Goal: Task Accomplishment & Management: Manage account settings

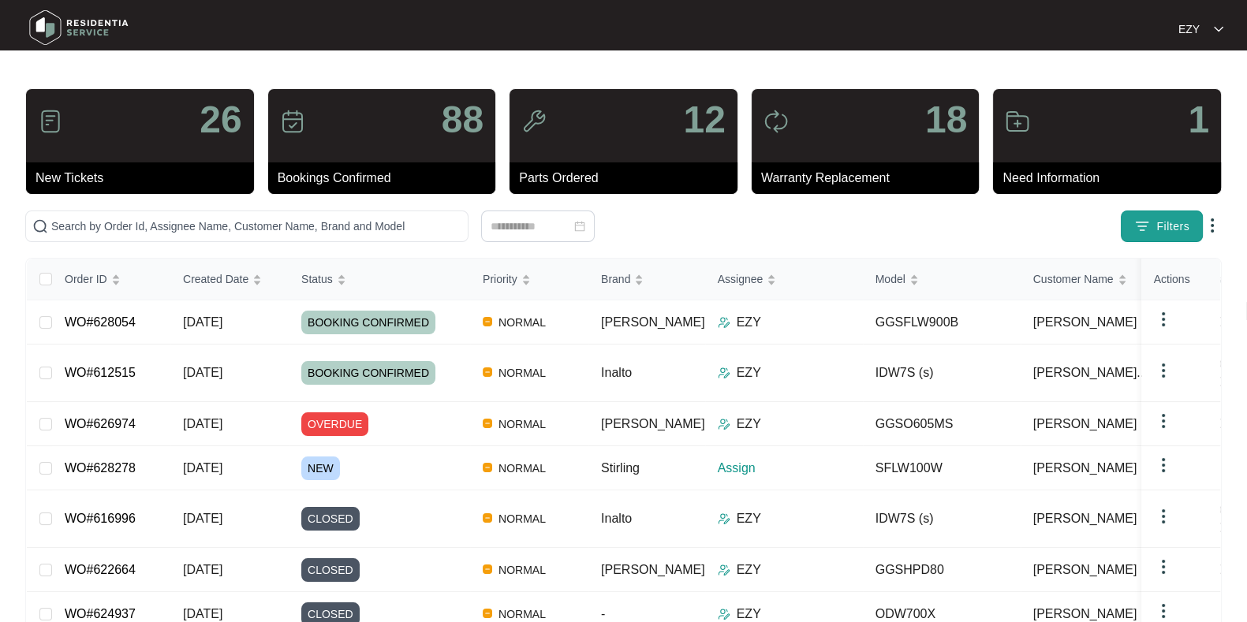
click at [1167, 233] on span "Filters" at bounding box center [1172, 226] width 33 height 17
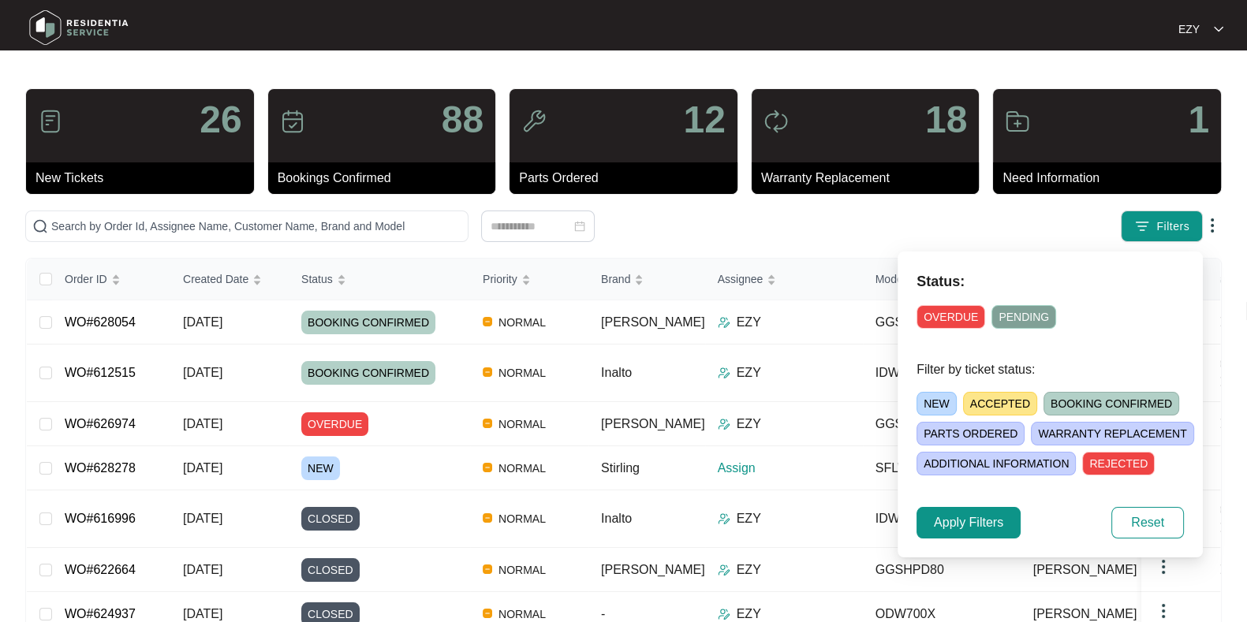
click at [934, 397] on span "NEW" at bounding box center [936, 404] width 40 height 24
click at [961, 520] on span "Apply Filters" at bounding box center [968, 522] width 69 height 19
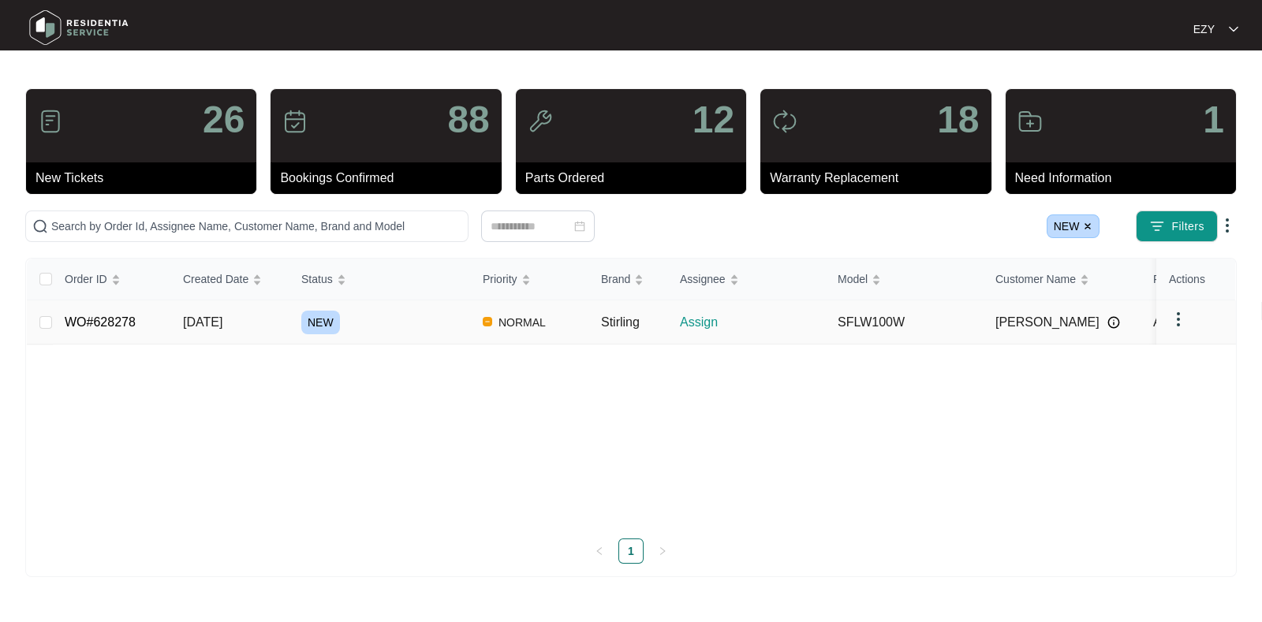
click at [402, 329] on div "NEW" at bounding box center [385, 323] width 169 height 24
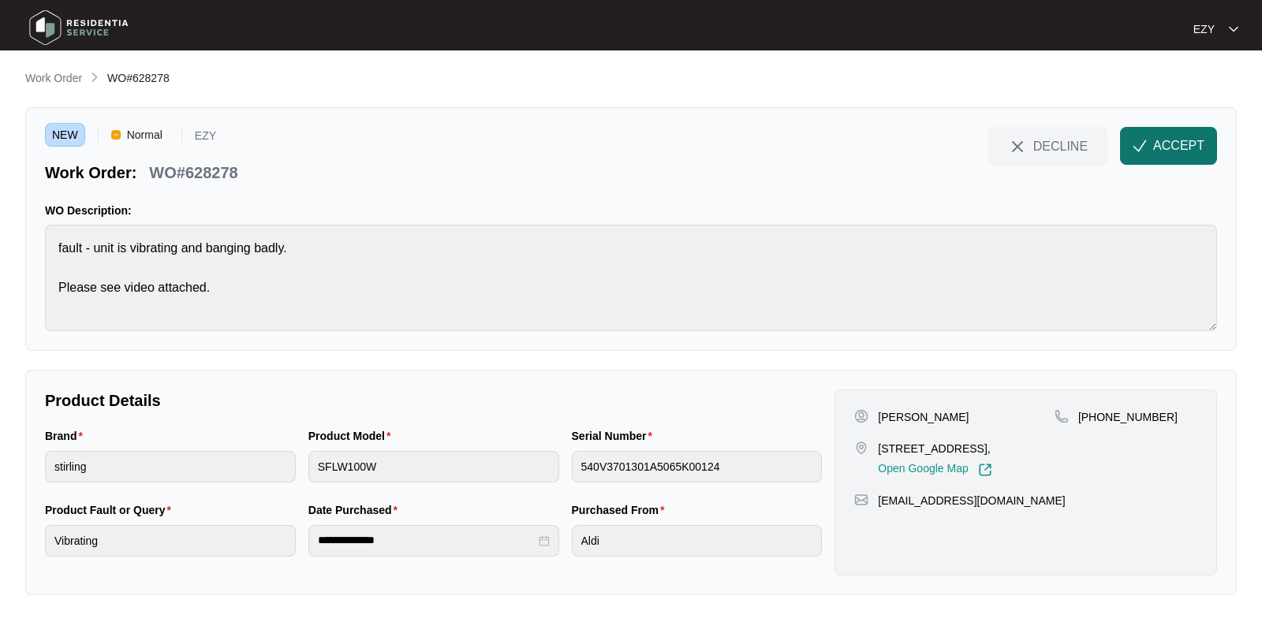
click at [1166, 145] on span "ACCEPT" at bounding box center [1178, 145] width 51 height 19
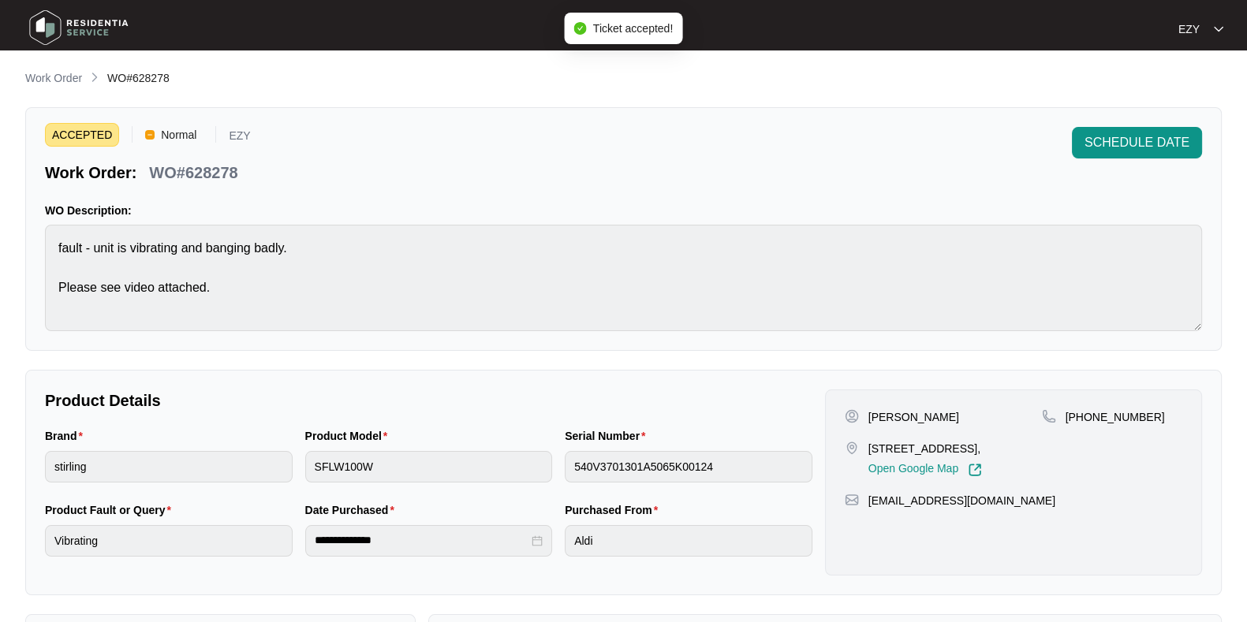
click at [187, 179] on p "WO#628278" at bounding box center [193, 173] width 88 height 22
copy div "WO#628278 SCHEDULE DATE"
click at [874, 409] on p "[PERSON_NAME]" at bounding box center [913, 417] width 91 height 16
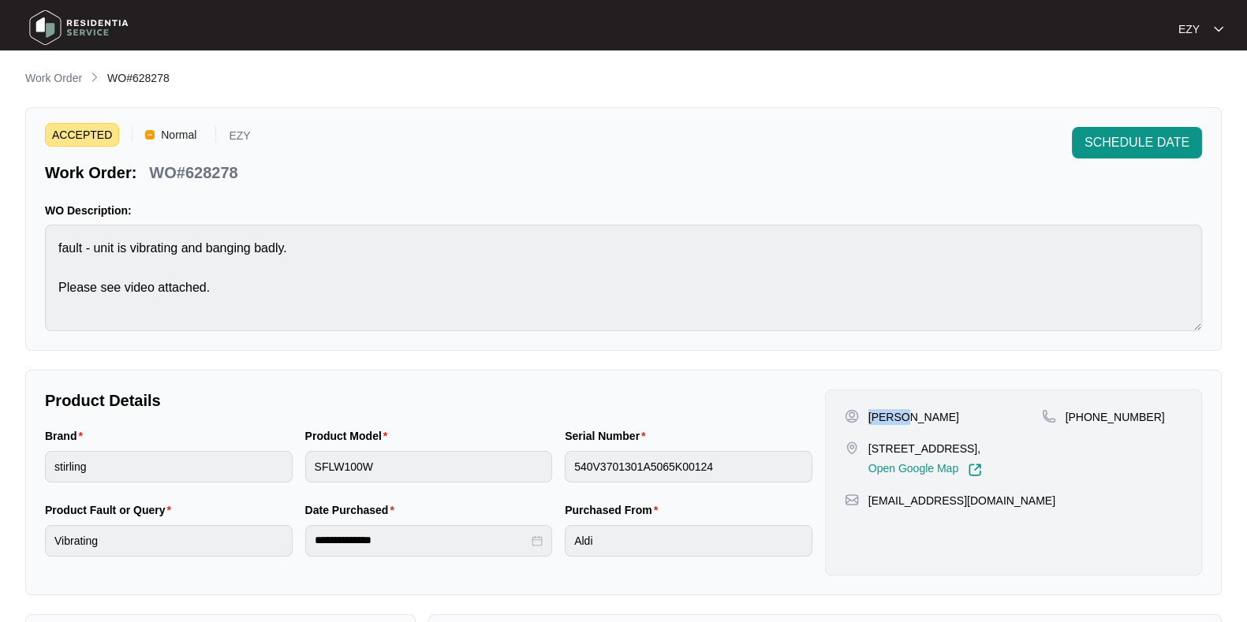
click at [874, 409] on p "[PERSON_NAME]" at bounding box center [913, 417] width 91 height 16
copy p "[PERSON_NAME]"
drag, startPoint x: 1159, startPoint y: 412, endPoint x: 1086, endPoint y: 420, distance: 73.8
click at [1086, 420] on div "+61452007124" at bounding box center [1112, 417] width 140 height 16
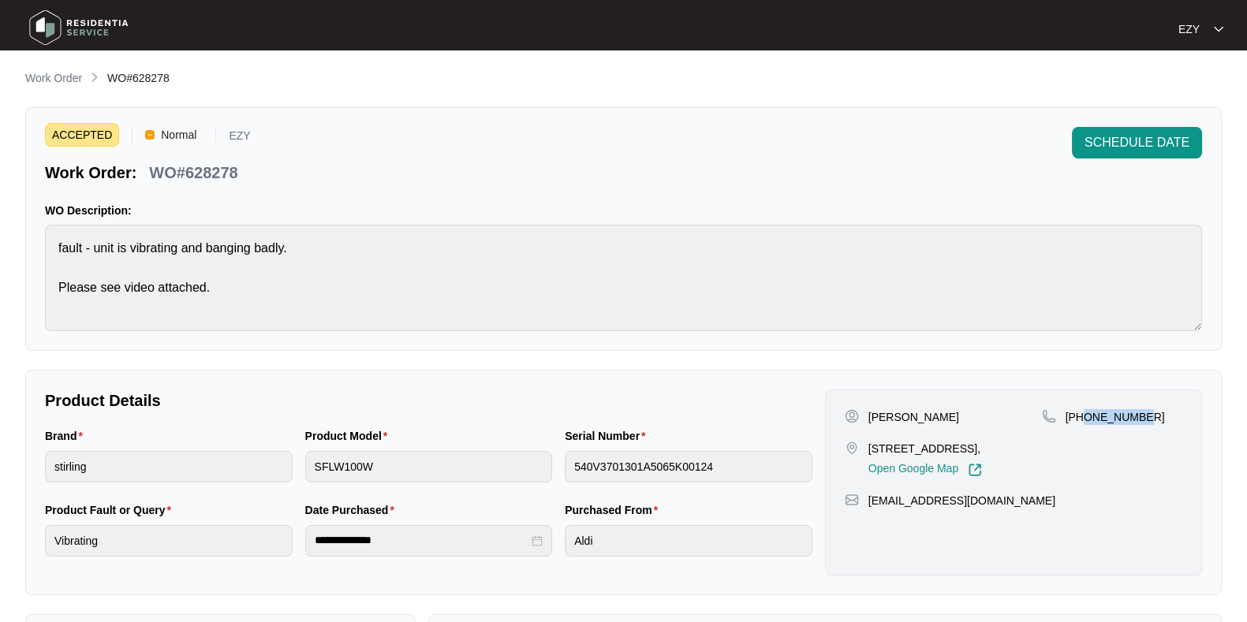
copy p "452007124"
drag, startPoint x: 930, startPoint y: 480, endPoint x: 856, endPoint y: 449, distance: 81.3
click at [856, 449] on div "56, whitsunday drive, Hoppers Crossing, Melbourne, Victoria, 3029., Open Google…" at bounding box center [943, 459] width 197 height 36
copy div "56, whitsunday drive, Hoppers Crossing, Melbourne, Victoria, 3029.,"
click at [51, 84] on p "Work Order" at bounding box center [53, 78] width 57 height 16
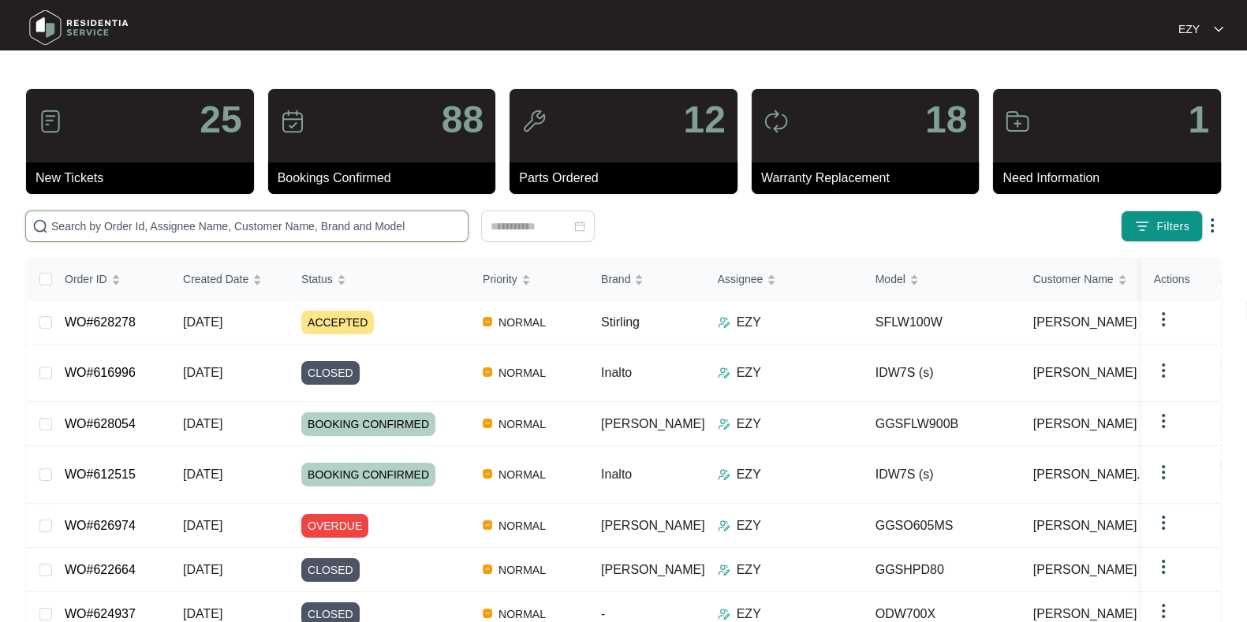
click at [256, 226] on input "text" at bounding box center [256, 226] width 410 height 17
paste input "627630"
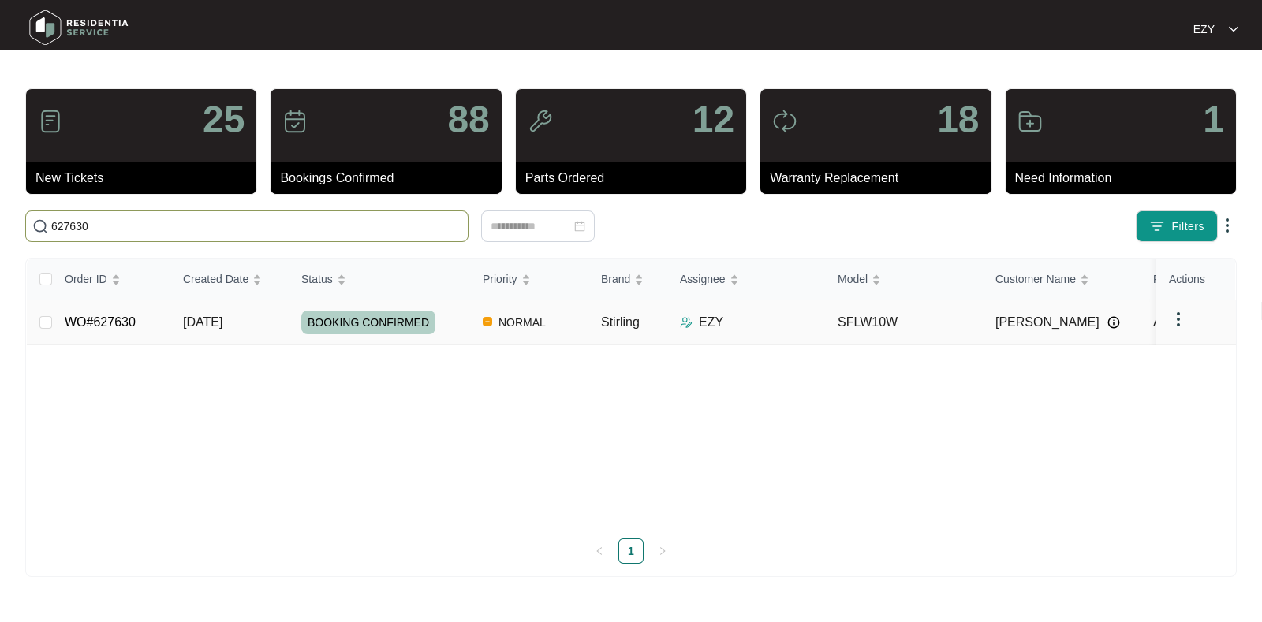
type input "627630"
click at [140, 327] on td "WO#627630" at bounding box center [111, 322] width 118 height 44
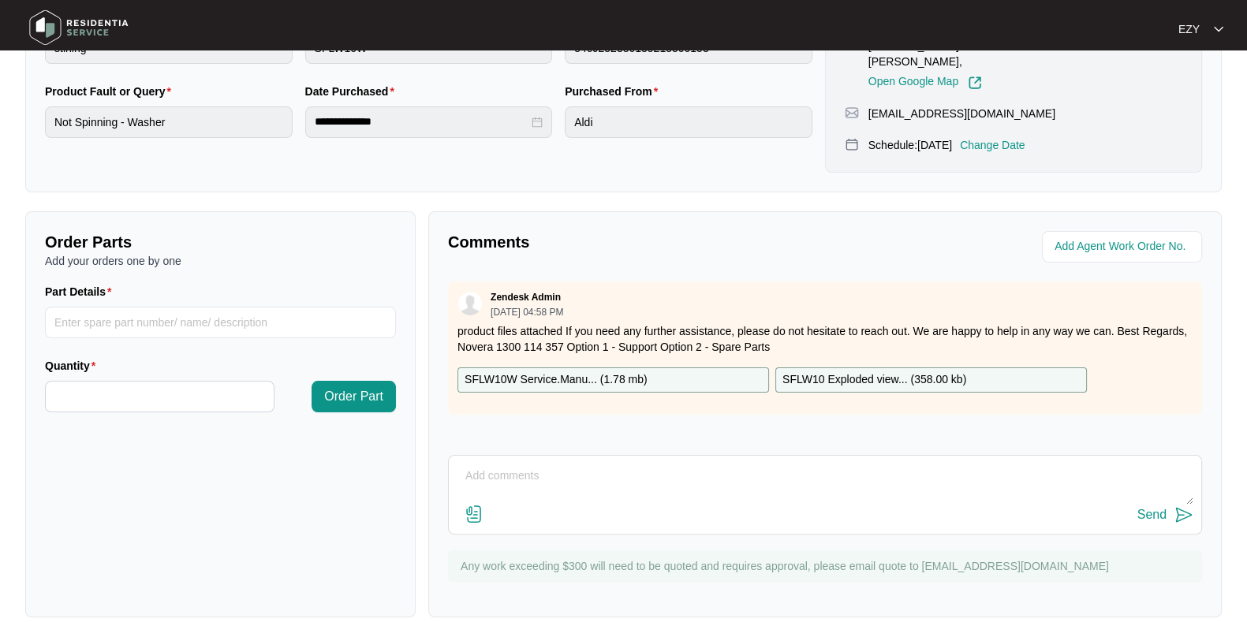
scroll to position [422, 0]
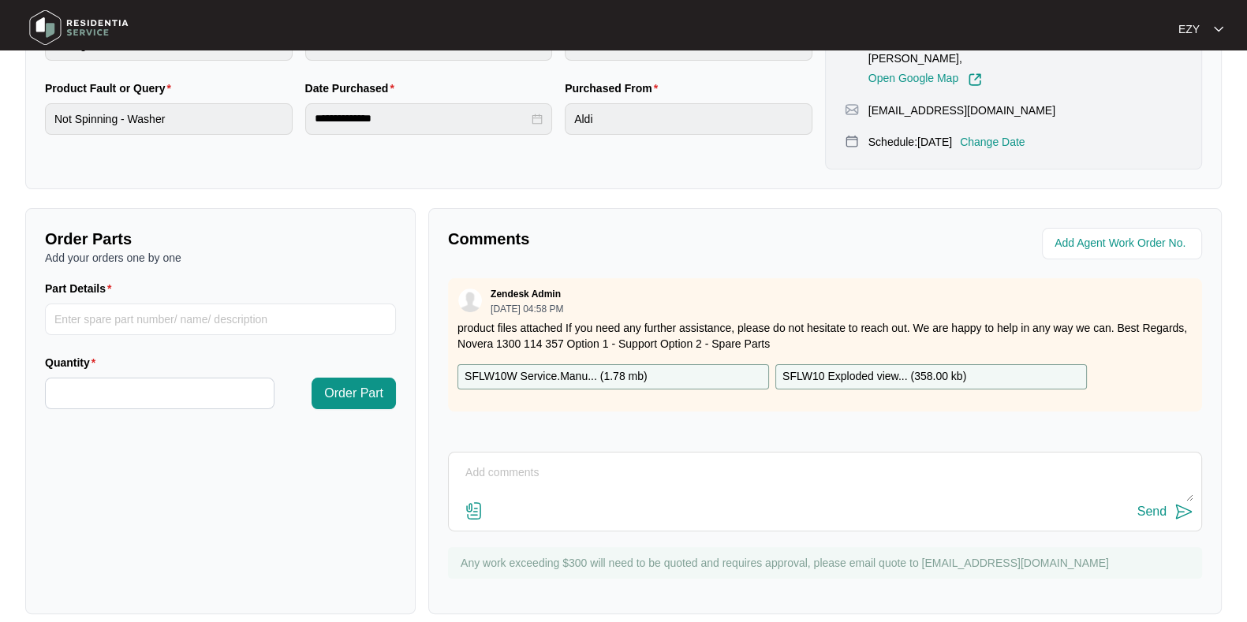
click at [580, 461] on textarea at bounding box center [825, 481] width 736 height 41
type textarea "h"
click at [618, 461] on textarea "Hi team, our technician atteneded this job" at bounding box center [825, 481] width 736 height 41
click at [703, 461] on textarea "Hi team, our technician attended this job" at bounding box center [825, 481] width 736 height 41
paste textarea "Checked and confirmed drum bearing failure. Excessive noise and movement in the…"
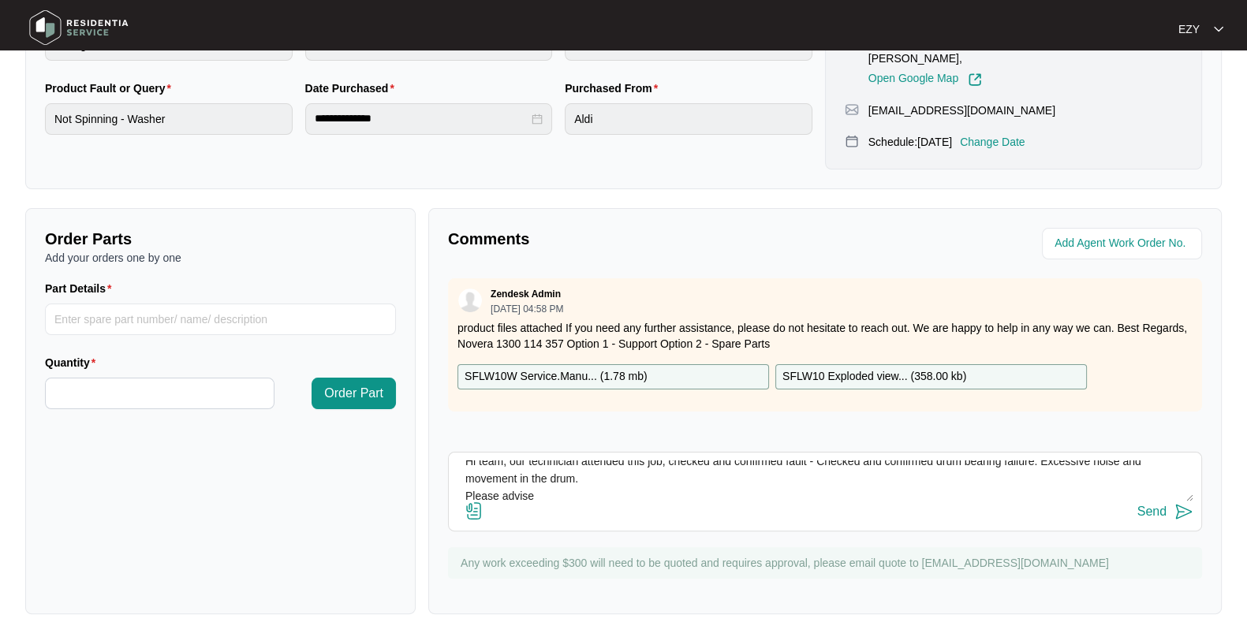
scroll to position [0, 0]
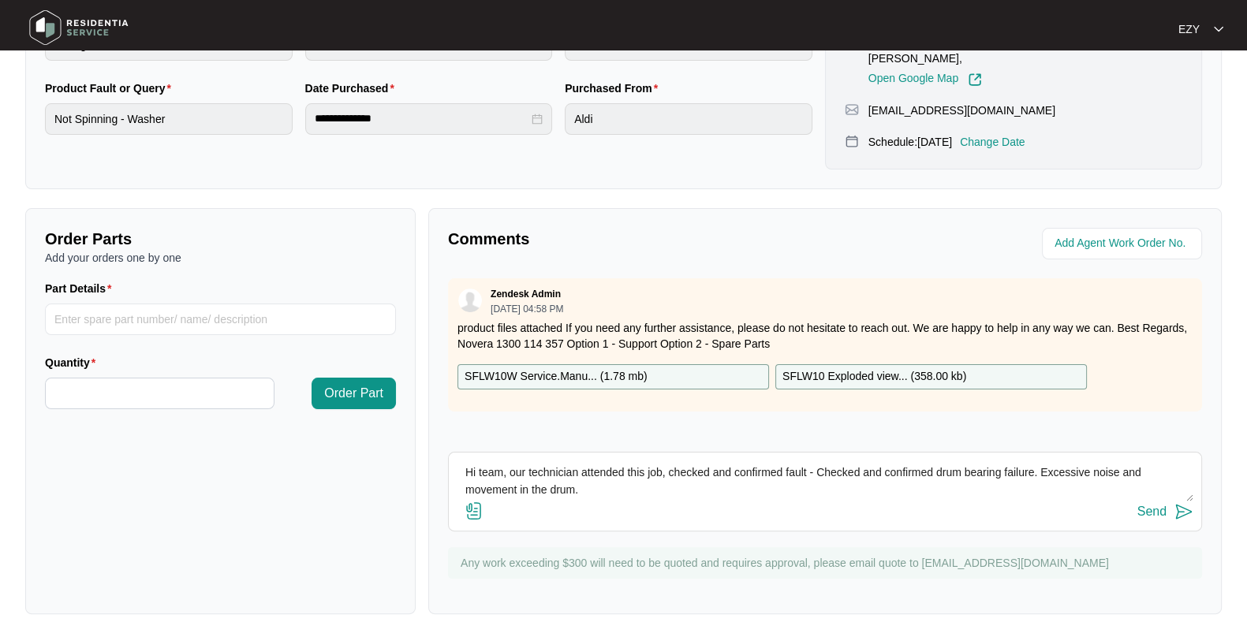
drag, startPoint x: 817, startPoint y: 454, endPoint x: 937, endPoint y: 457, distance: 119.9
click at [937, 461] on textarea "Hi team, our technician attended this job, checked and confirmed fault - Checke…" at bounding box center [825, 481] width 736 height 41
click at [644, 477] on textarea "Hi team, our technician attended this job, checked and confirmed fault - there …" at bounding box center [825, 481] width 736 height 41
click at [461, 471] on textarea "Hi team, our technician attended this job, checked and confirmed fault - there …" at bounding box center [825, 481] width 736 height 41
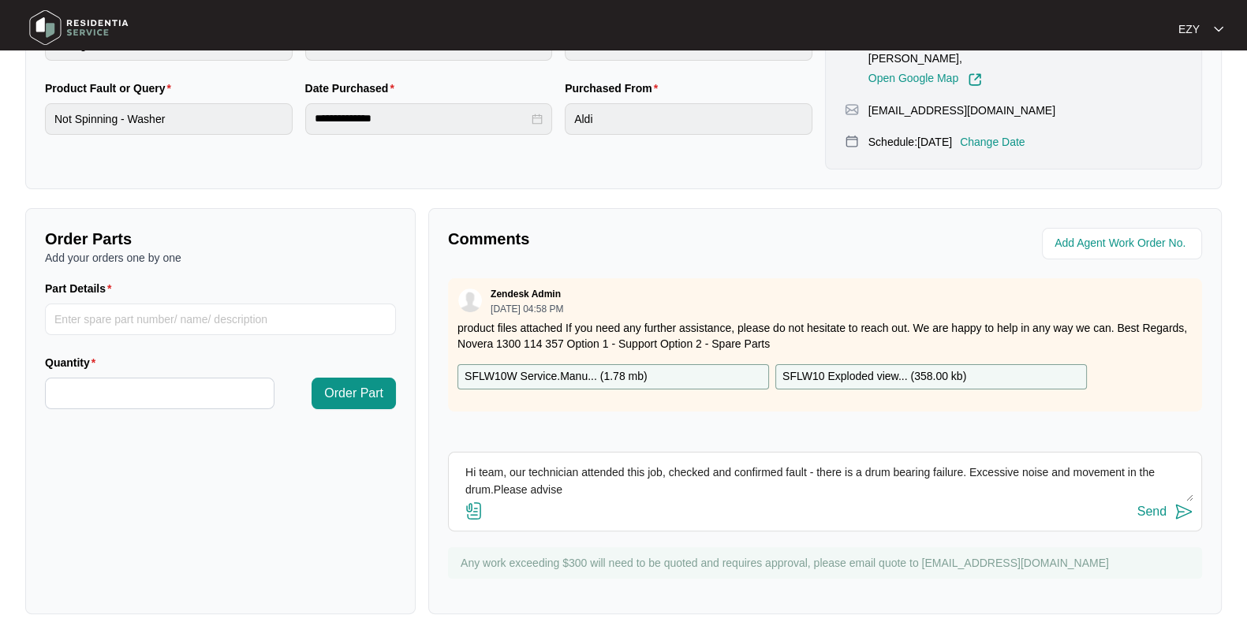
scroll to position [0, 0]
click at [587, 472] on textarea "Hi team, our technician attended this job, checked and confirmed fault - there …" at bounding box center [825, 481] width 736 height 41
type textarea "Hi team, our technician attended this job, checked and confirmed fault - there …"
click at [1171, 502] on button "Send" at bounding box center [1165, 512] width 56 height 21
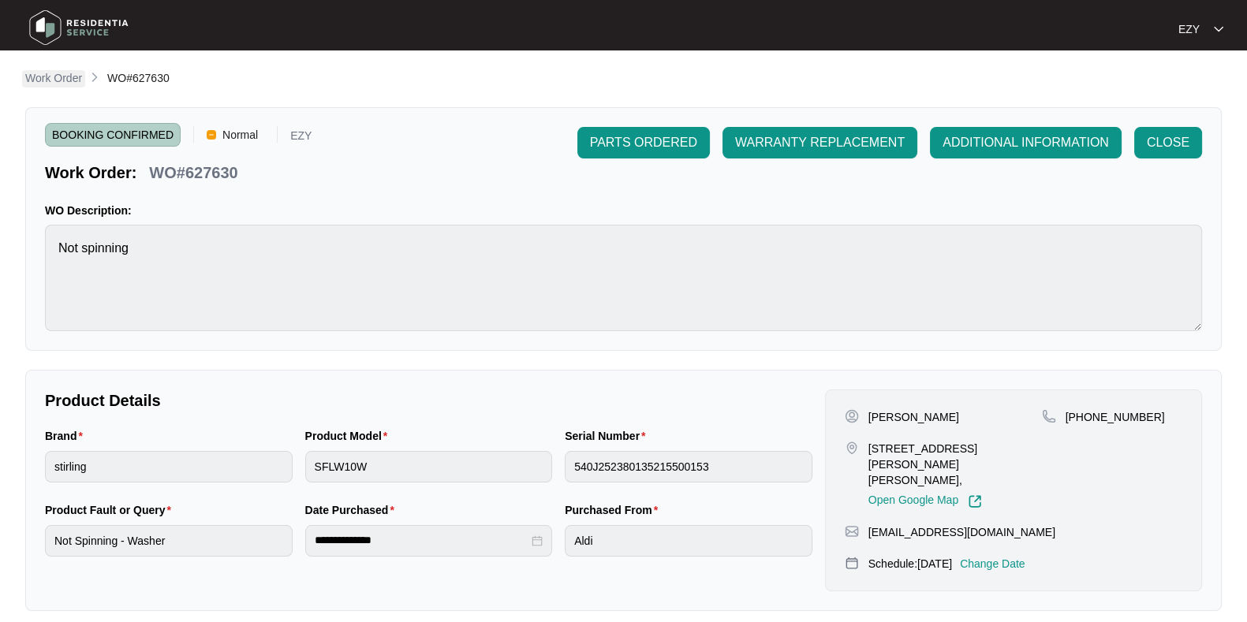
click at [44, 80] on p "Work Order" at bounding box center [53, 78] width 57 height 16
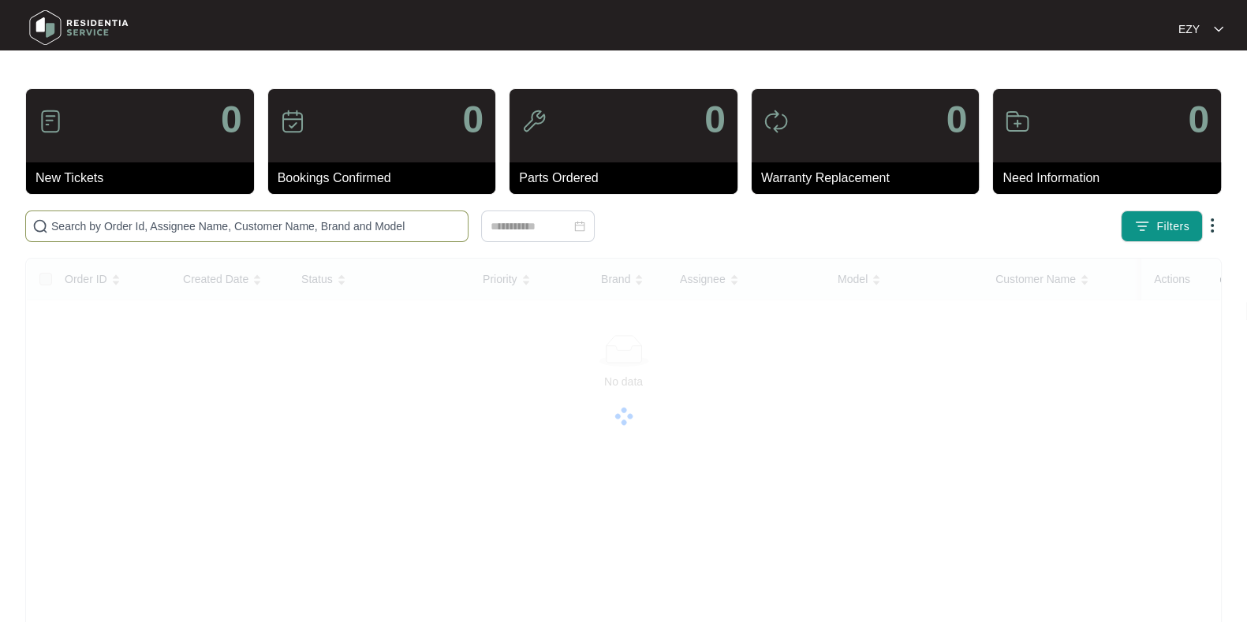
click at [313, 233] on input "text" at bounding box center [256, 226] width 410 height 17
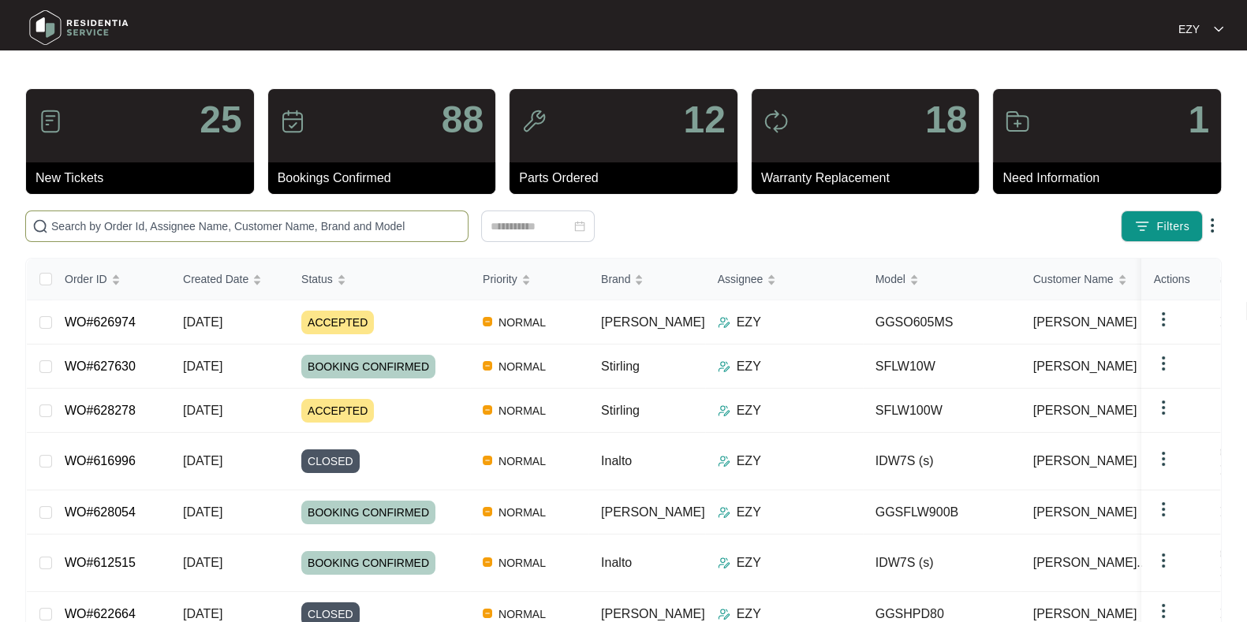
paste input "626974"
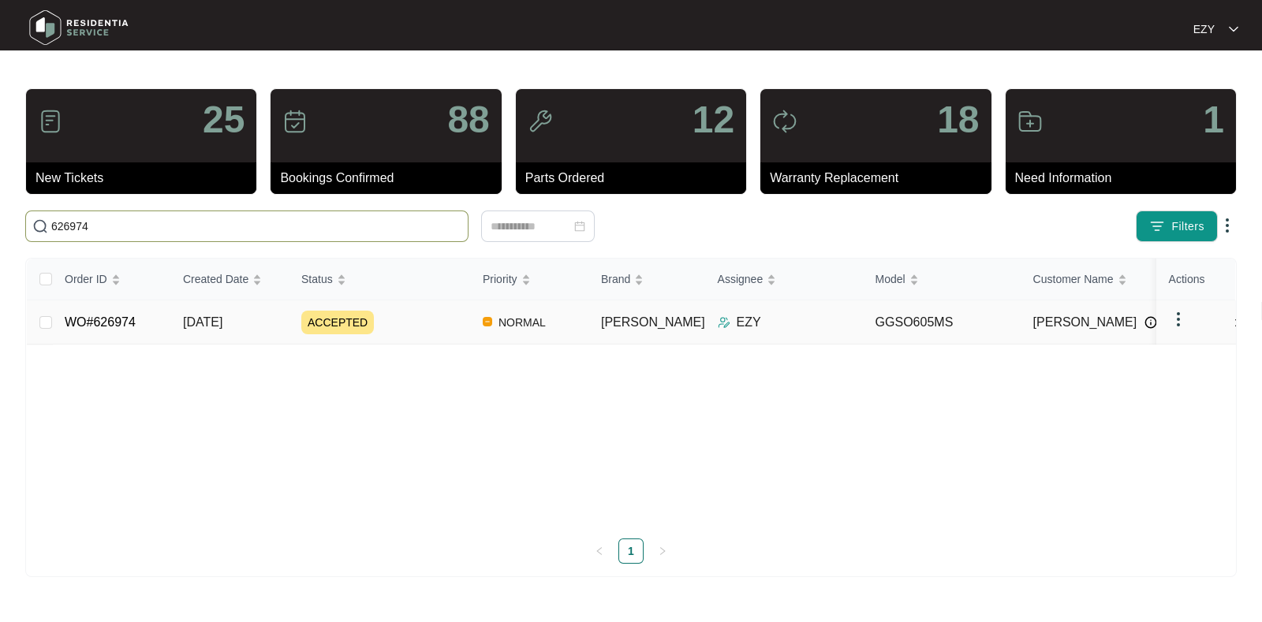
type input "626974"
click at [420, 325] on div "ACCEPTED" at bounding box center [385, 323] width 169 height 24
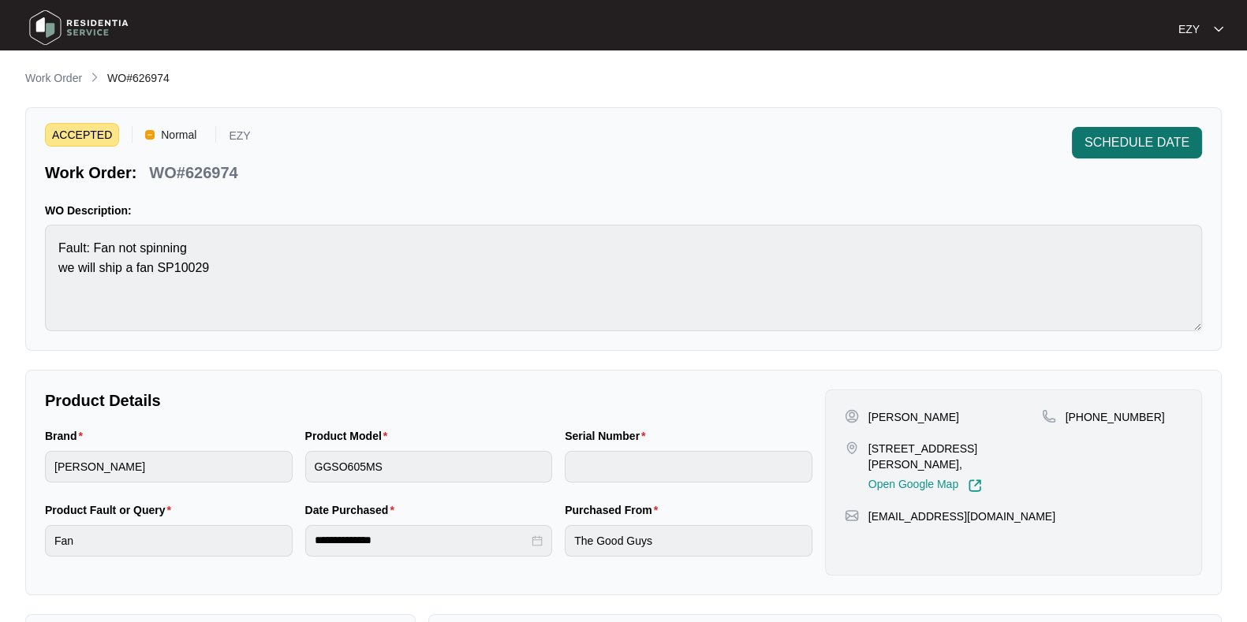
click at [1139, 140] on span "SCHEDULE DATE" at bounding box center [1136, 142] width 105 height 19
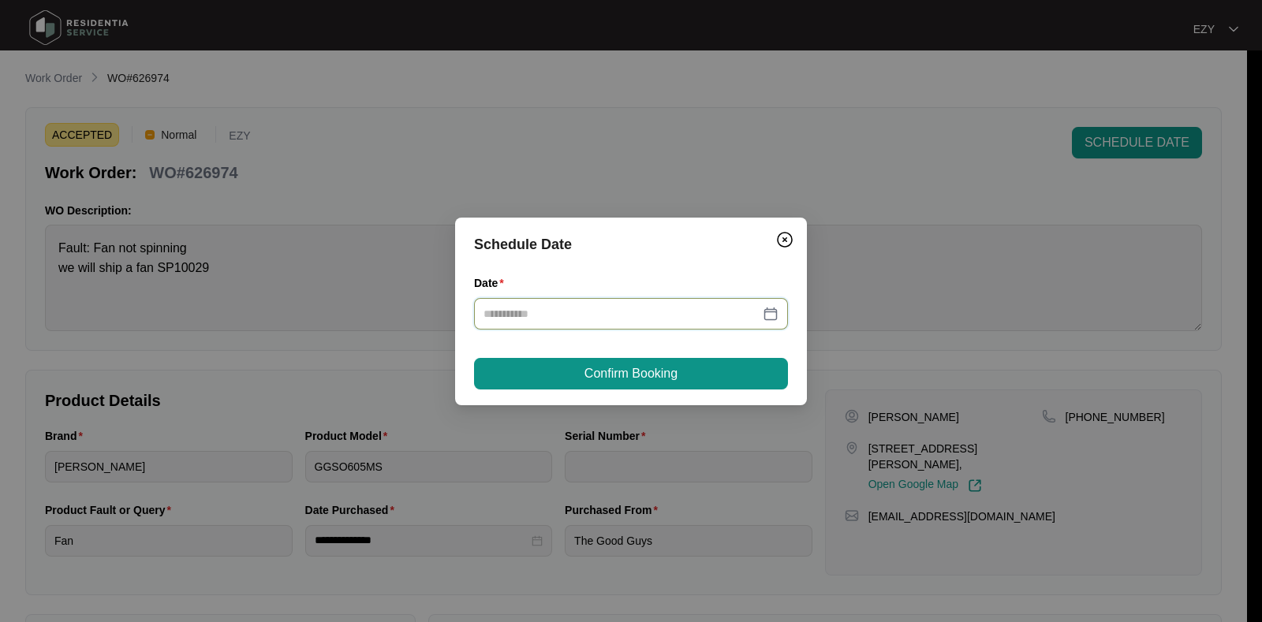
click at [639, 311] on input "Date" at bounding box center [621, 313] width 276 height 17
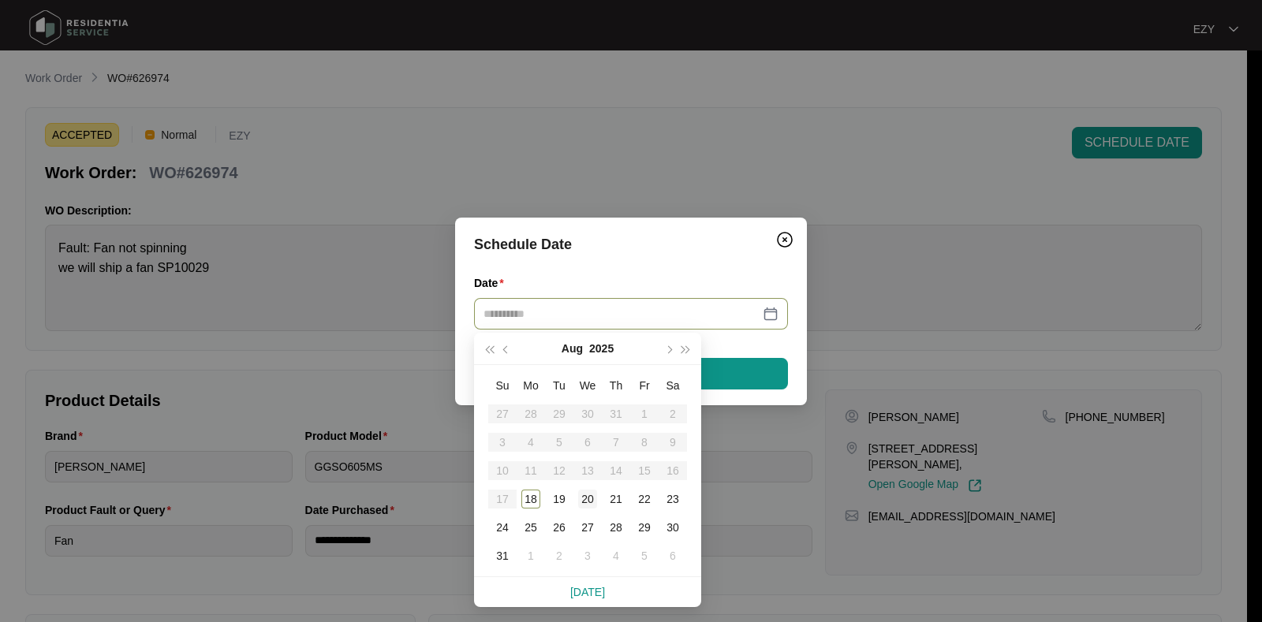
type input "**********"
click at [584, 497] on div "20" at bounding box center [587, 499] width 19 height 19
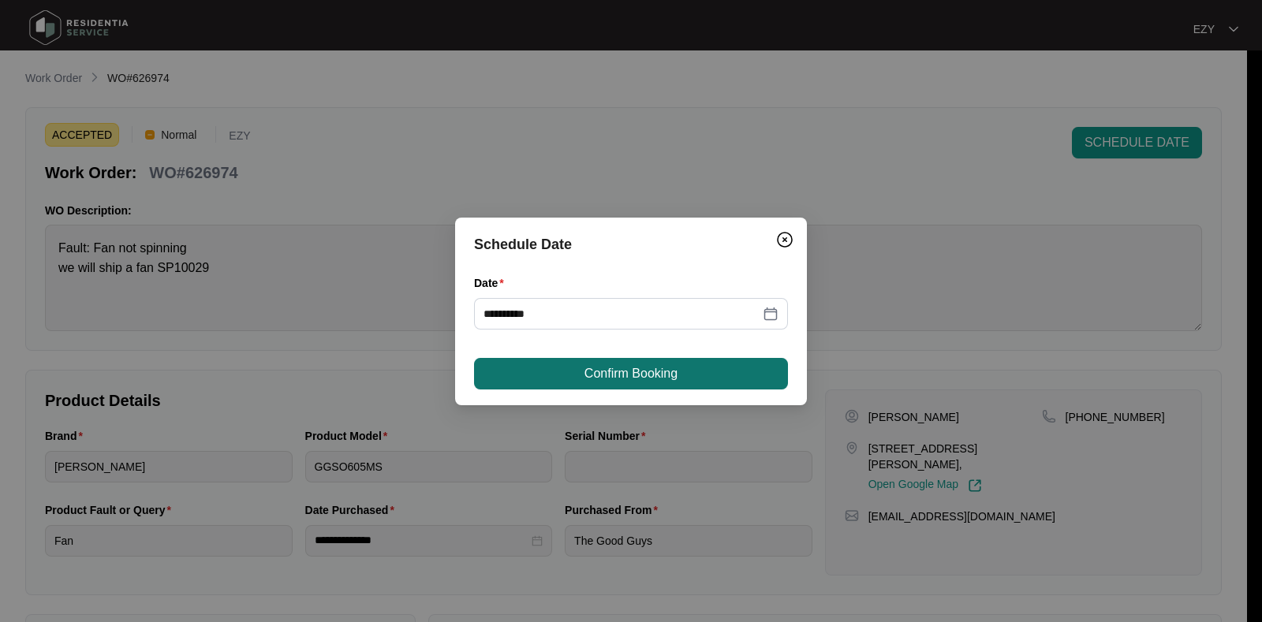
click at [690, 371] on button "Confirm Booking" at bounding box center [631, 374] width 314 height 32
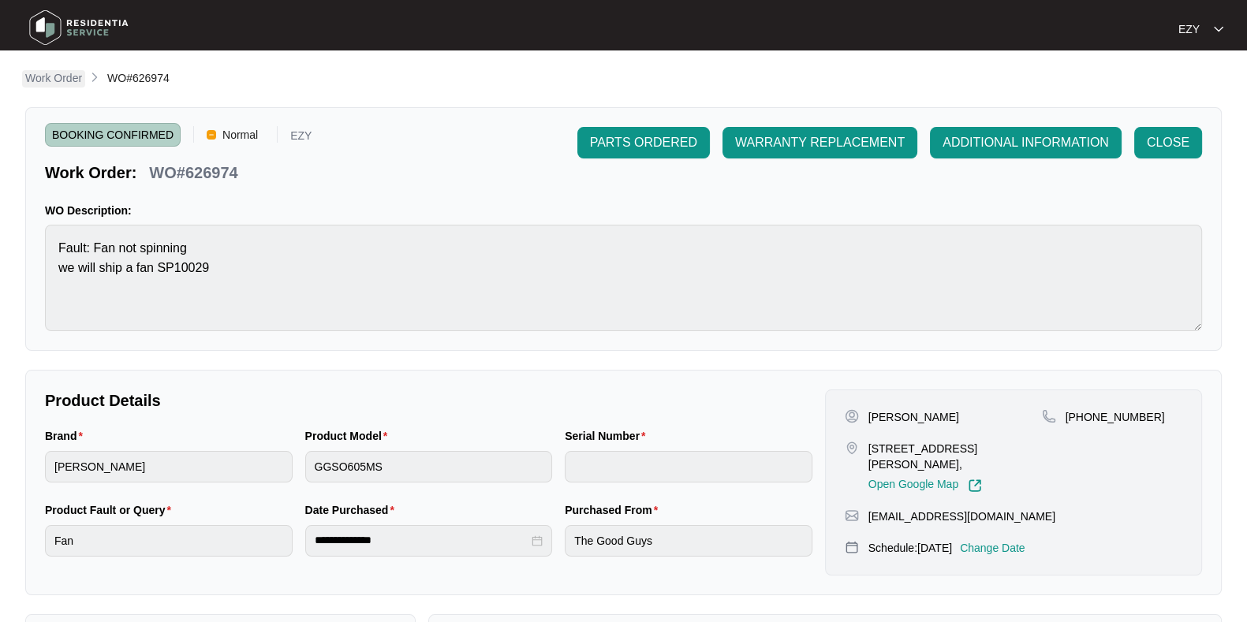
click at [78, 77] on p "Work Order" at bounding box center [53, 78] width 57 height 16
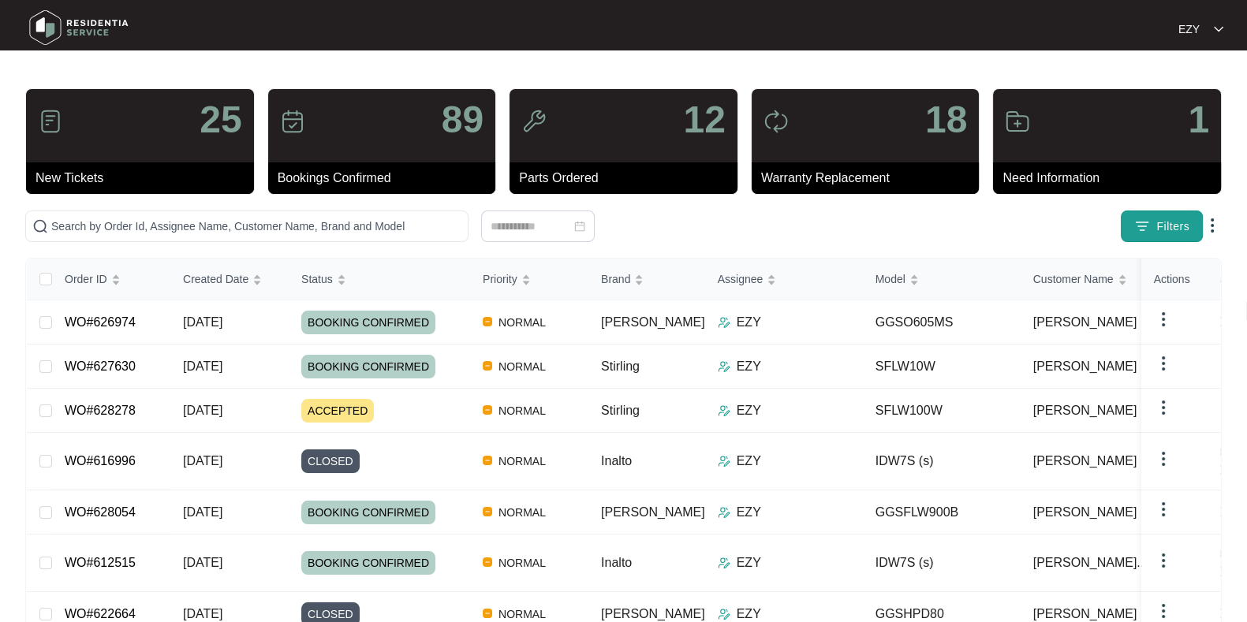
click at [1159, 227] on span "Filters" at bounding box center [1172, 226] width 33 height 17
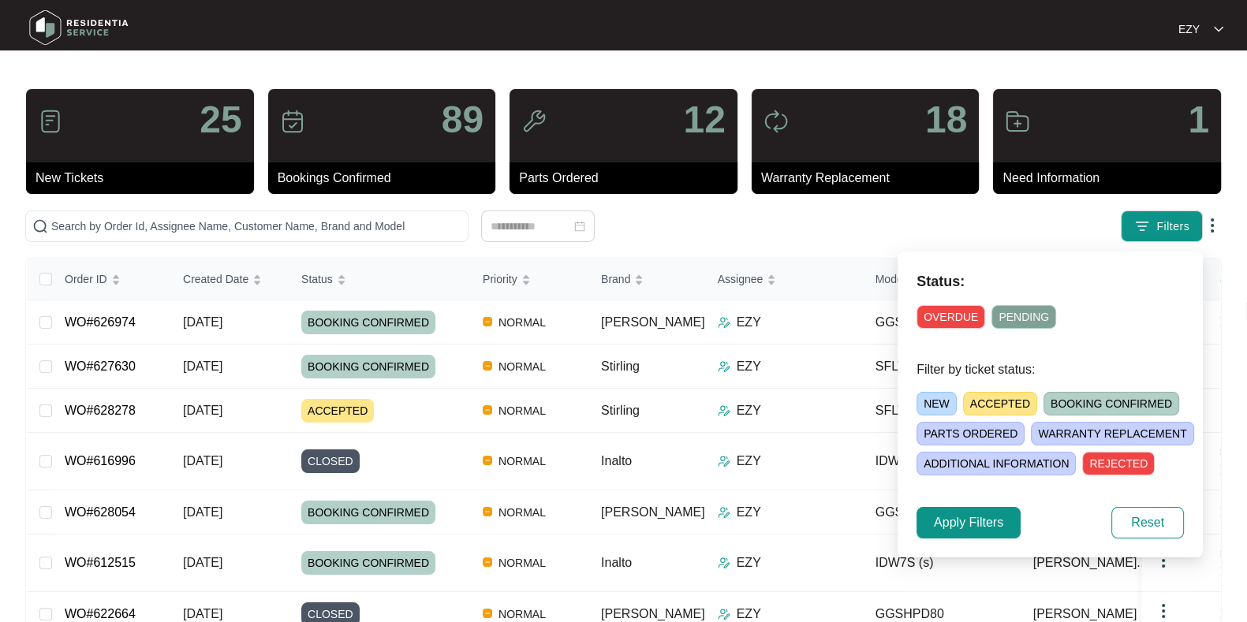
click at [1002, 400] on span "ACCEPTED" at bounding box center [1000, 404] width 74 height 24
click at [964, 514] on span "Apply Filters" at bounding box center [968, 522] width 69 height 19
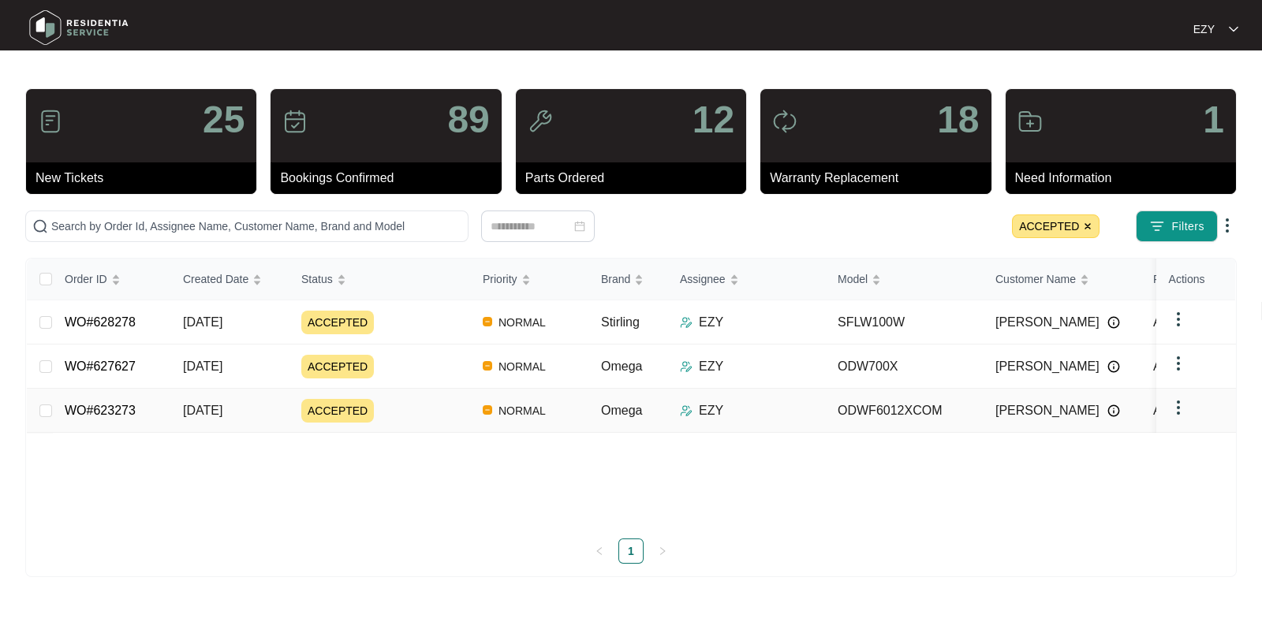
click at [445, 420] on td "ACCEPTED" at bounding box center [379, 411] width 181 height 44
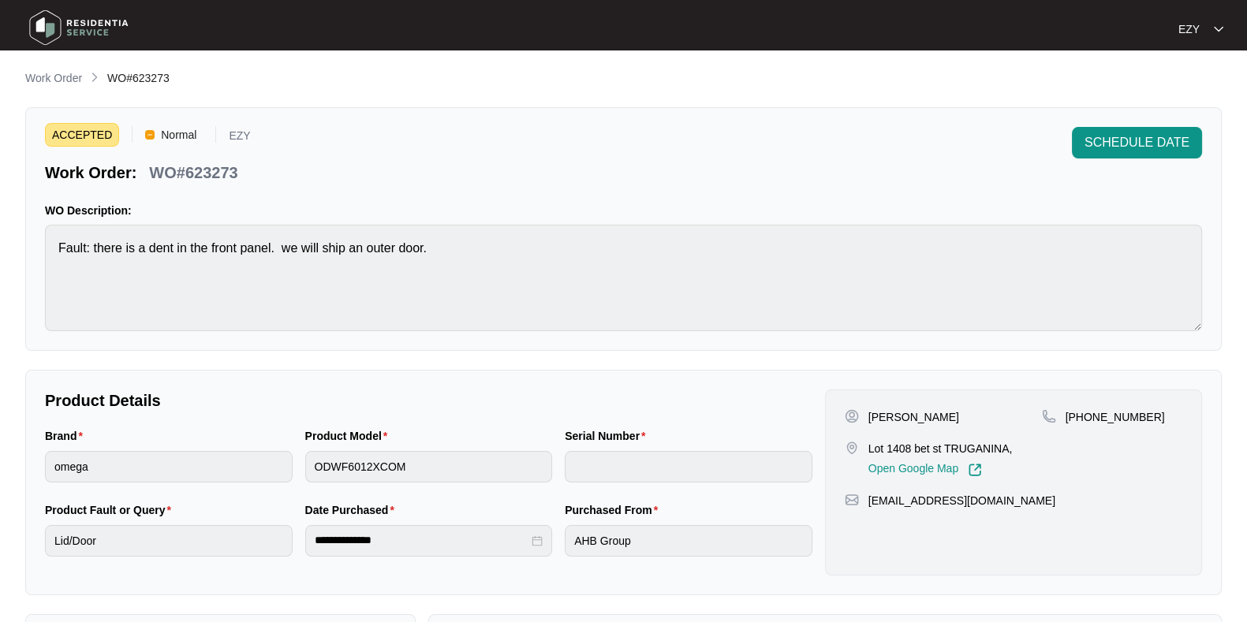
click at [218, 171] on p "WO#623273" at bounding box center [193, 173] width 88 height 22
copy p "623273"
click at [1135, 147] on span "SCHEDULE DATE" at bounding box center [1136, 142] width 105 height 19
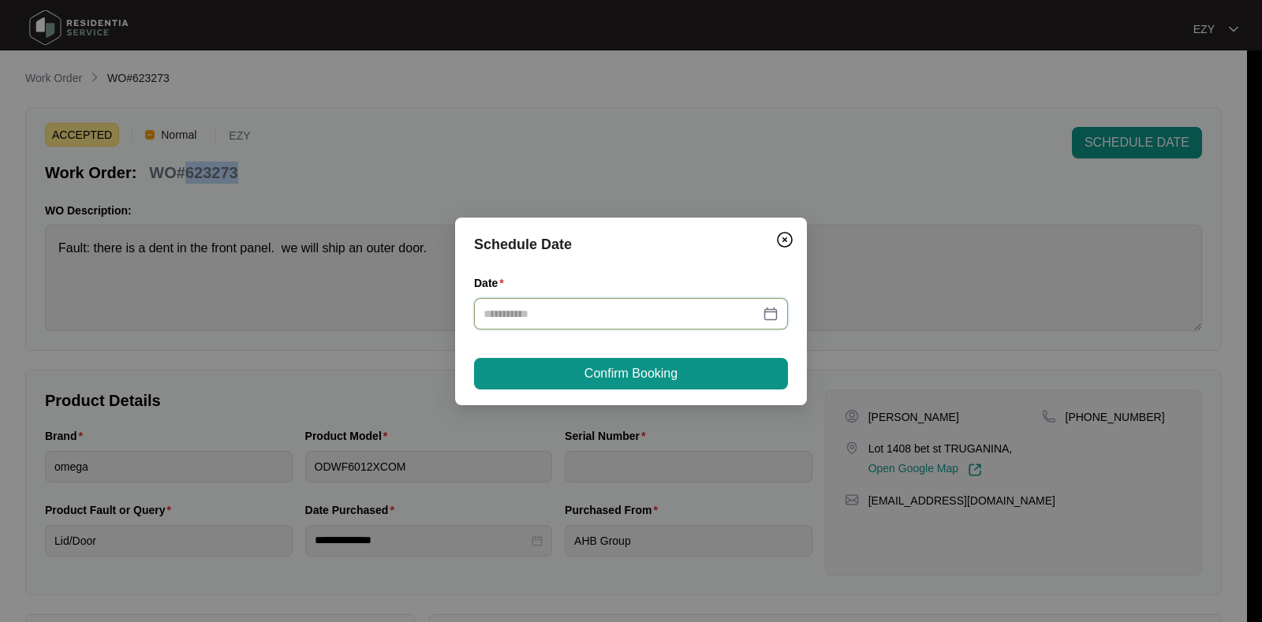
click at [619, 321] on input "Date" at bounding box center [621, 313] width 276 height 17
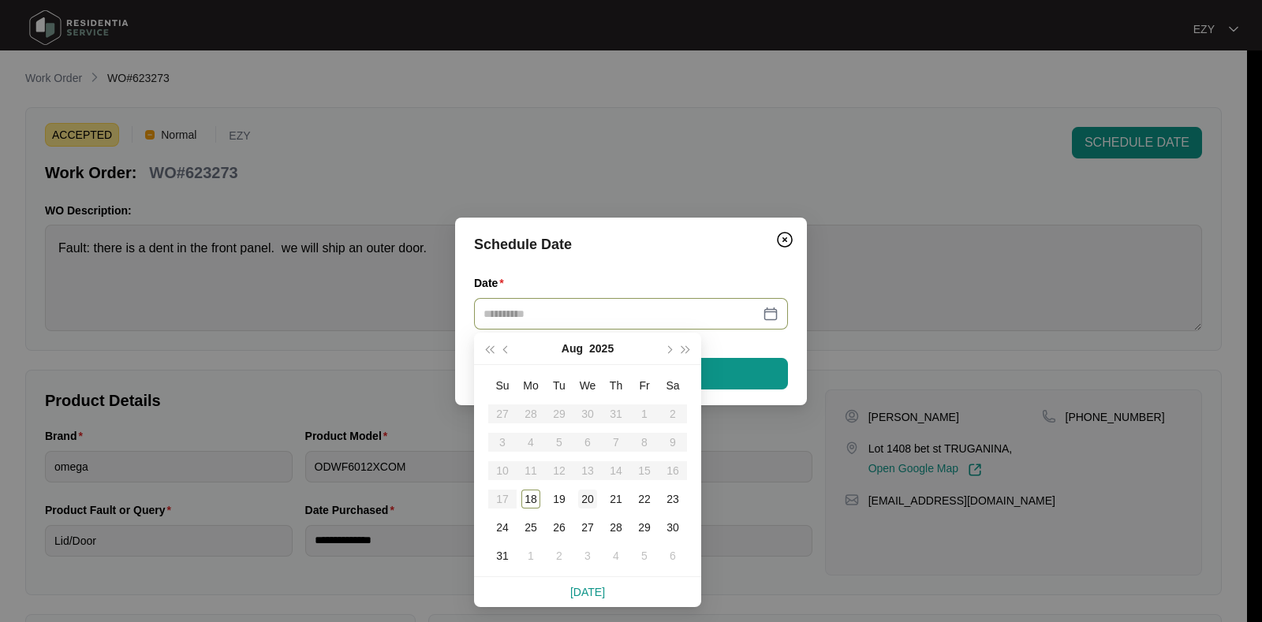
type input "**********"
click at [584, 491] on div "20" at bounding box center [587, 499] width 19 height 19
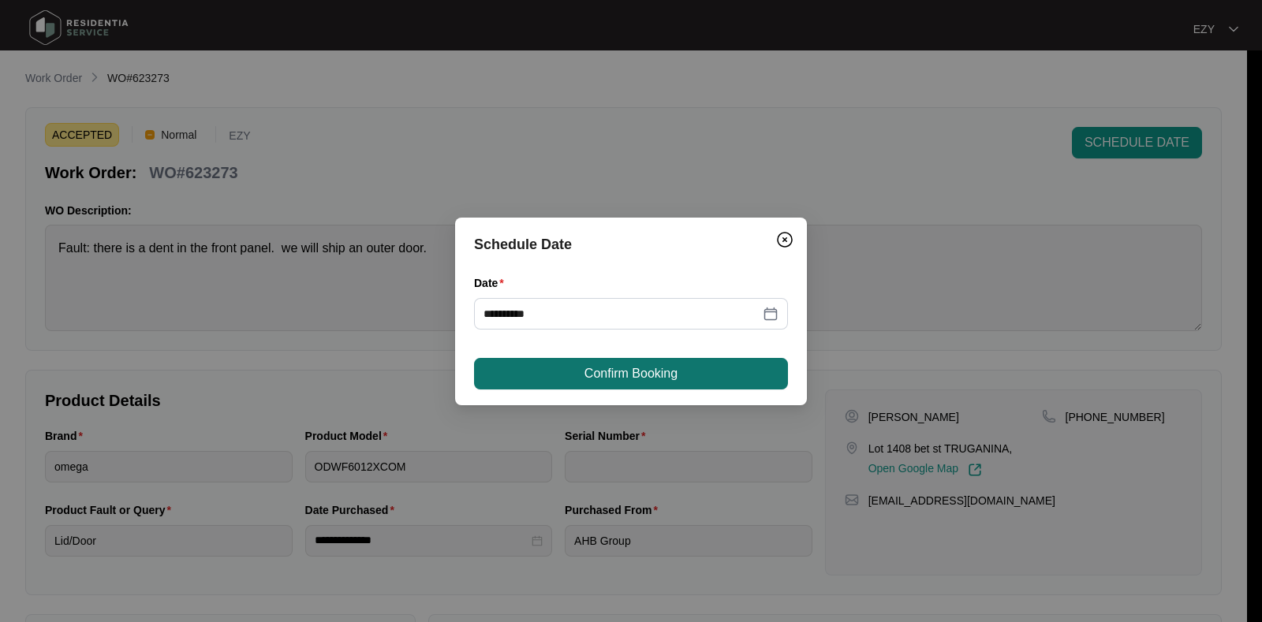
click at [644, 382] on span "Confirm Booking" at bounding box center [630, 373] width 93 height 19
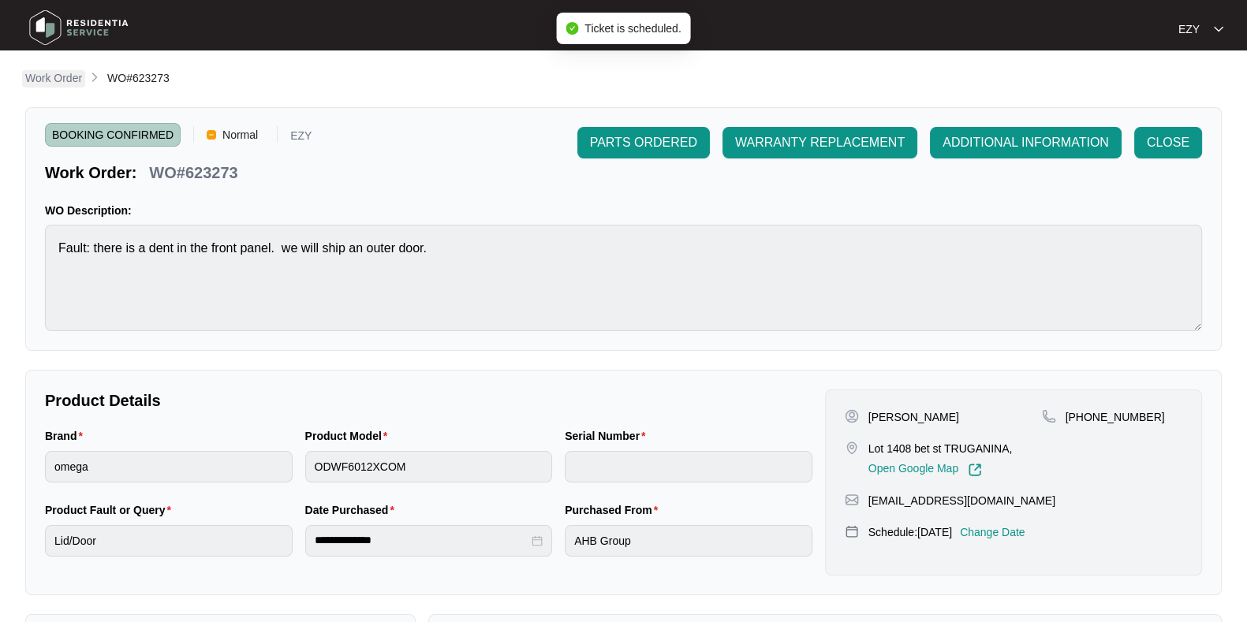
click at [52, 73] on p "Work Order" at bounding box center [53, 78] width 57 height 16
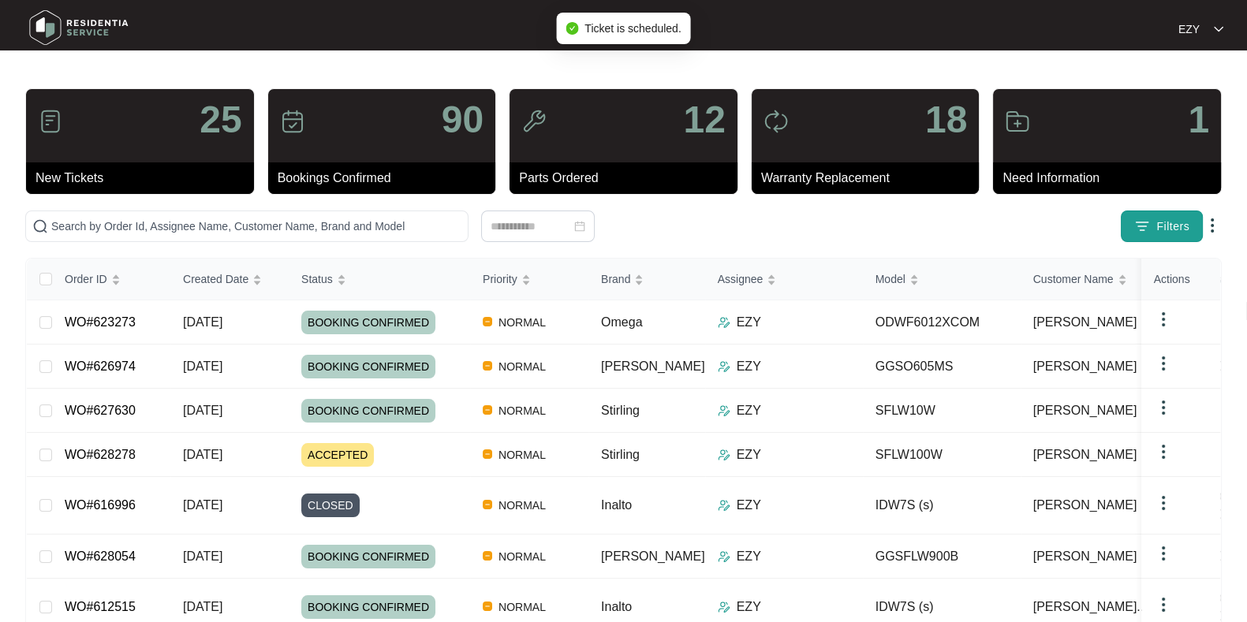
click at [1174, 218] on span "Filters" at bounding box center [1172, 226] width 33 height 17
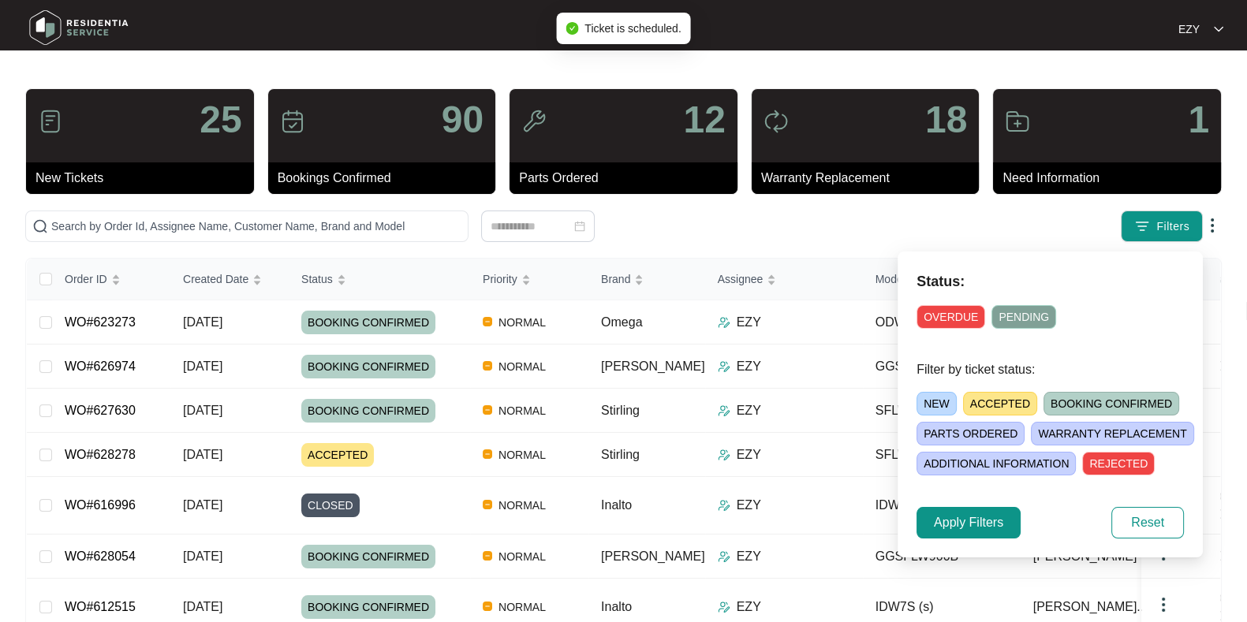
click at [967, 397] on span "ACCEPTED" at bounding box center [1000, 404] width 74 height 24
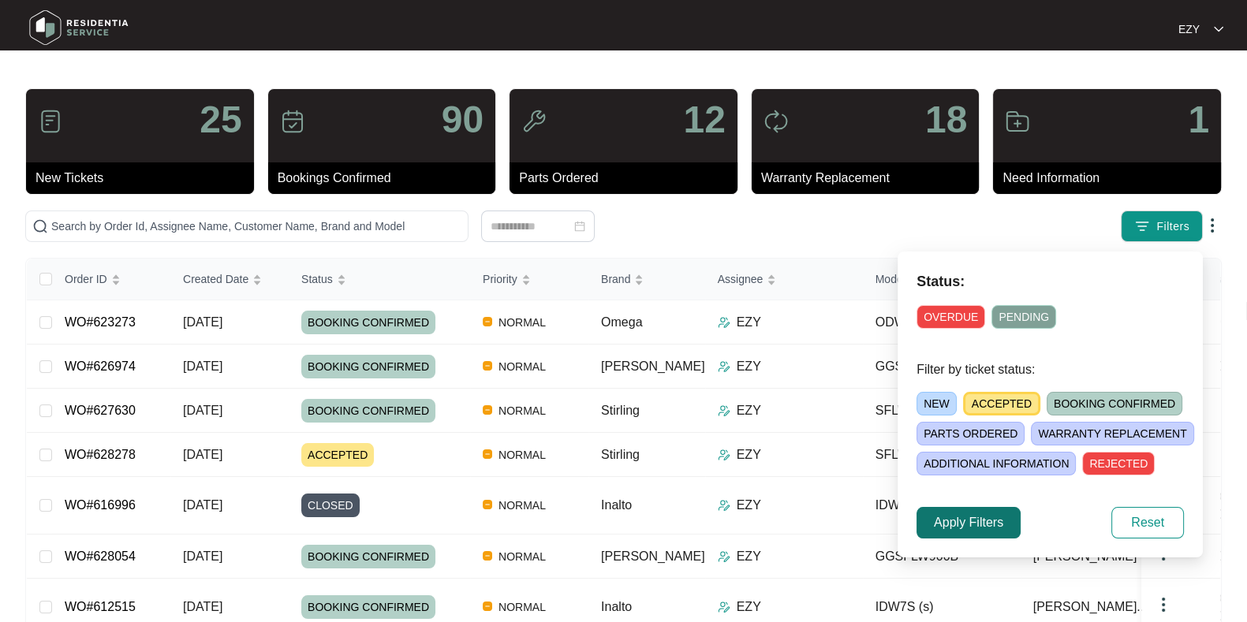
click at [934, 509] on button "Apply Filters" at bounding box center [968, 523] width 104 height 32
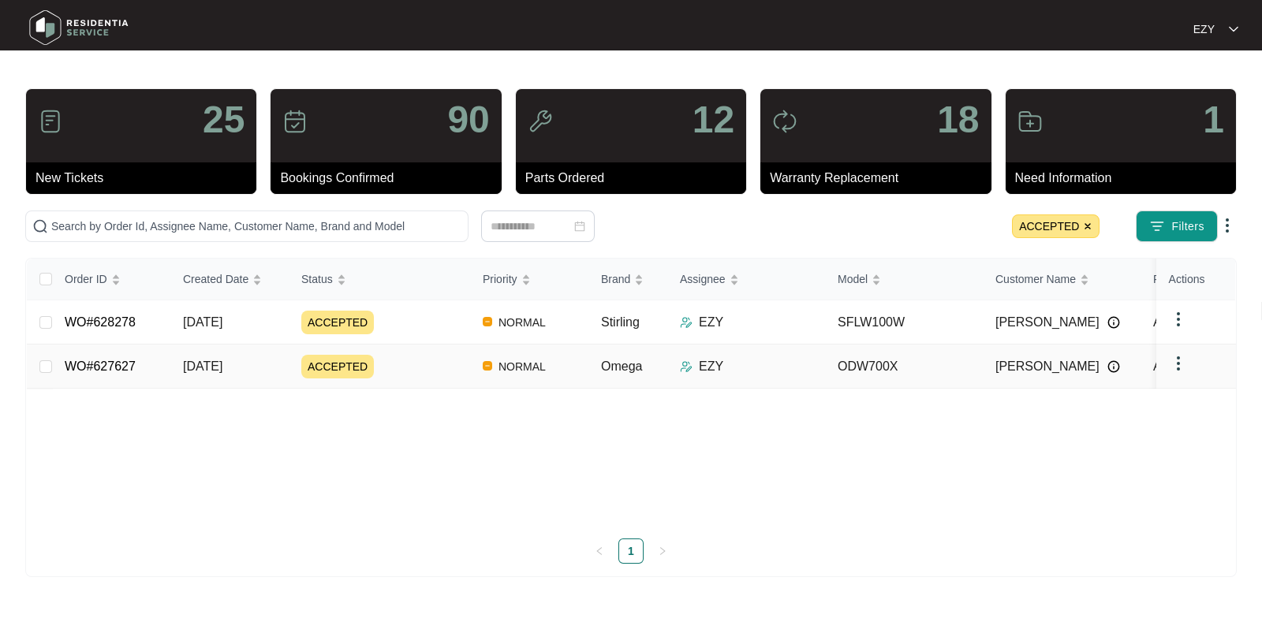
click at [401, 357] on div "ACCEPTED" at bounding box center [385, 367] width 169 height 24
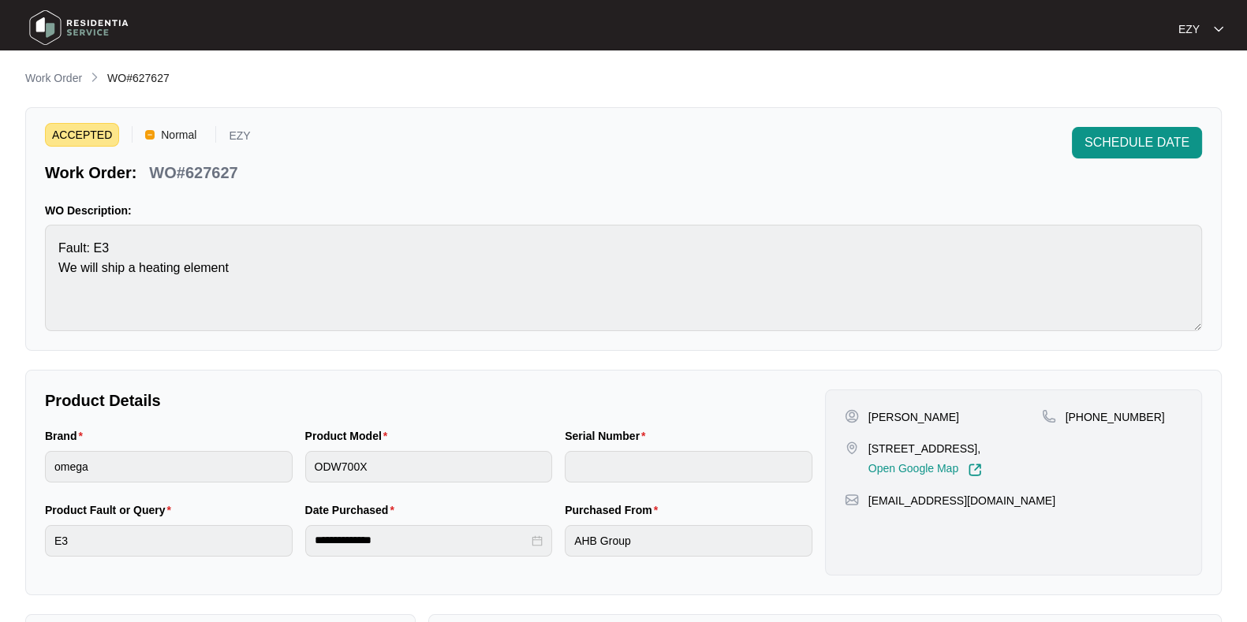
click at [209, 175] on p "WO#627627" at bounding box center [193, 173] width 88 height 22
copy p "627627"
click at [54, 75] on p "Work Order" at bounding box center [53, 78] width 57 height 16
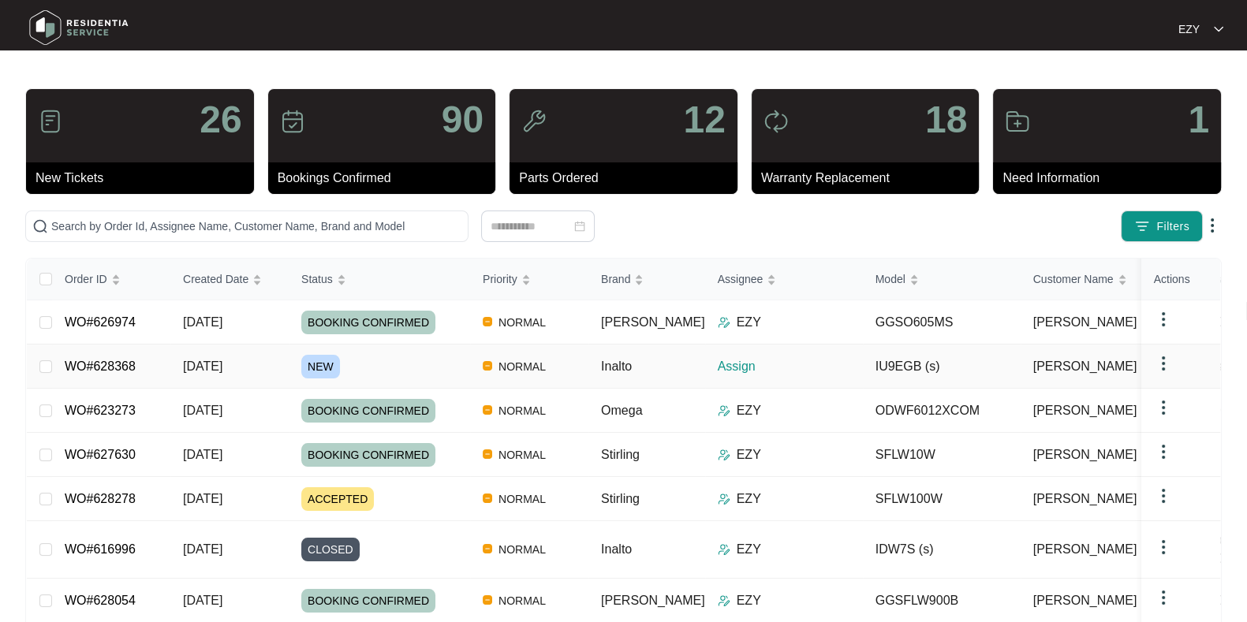
click at [371, 359] on div "NEW" at bounding box center [385, 367] width 169 height 24
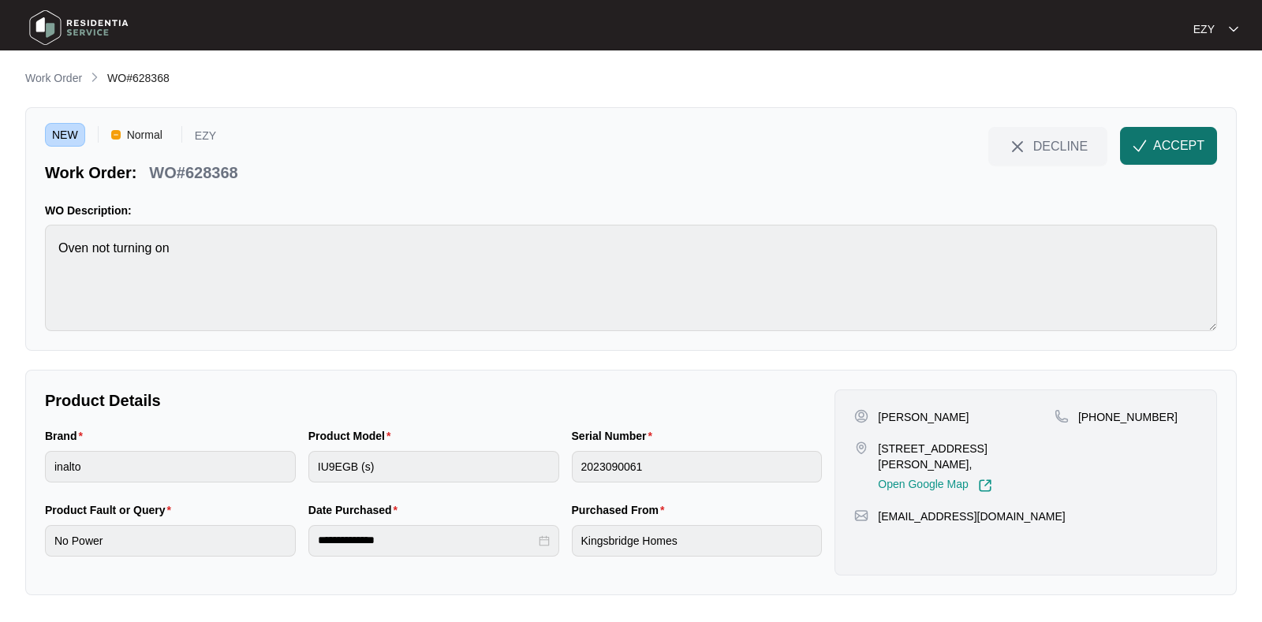
click at [1182, 138] on span "ACCEPT" at bounding box center [1178, 145] width 51 height 19
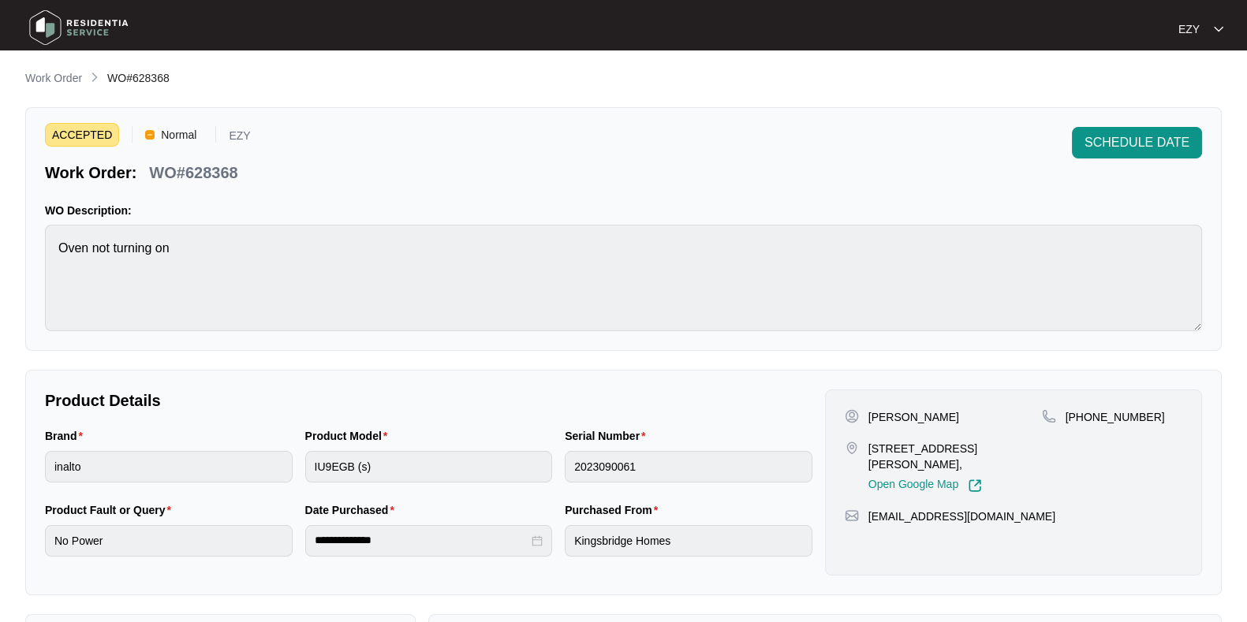
click at [211, 168] on p "WO#628368" at bounding box center [193, 173] width 88 height 22
copy div "WO#628368 SCHEDULE DATE"
click at [878, 418] on p "[PERSON_NAME]" at bounding box center [913, 417] width 91 height 16
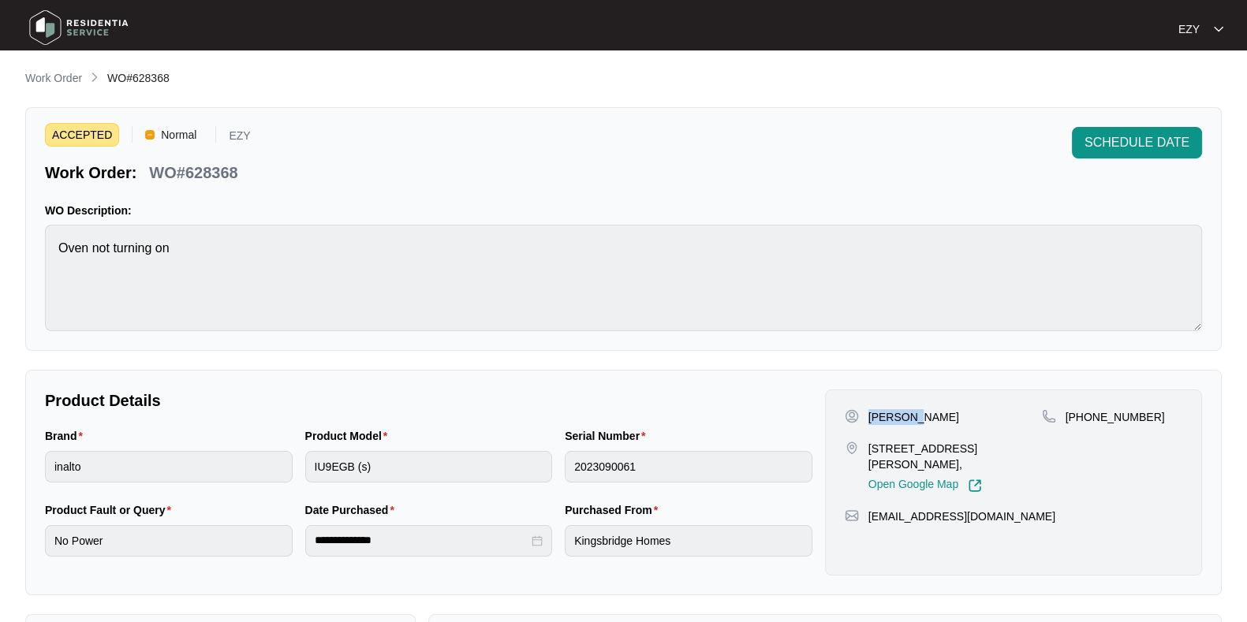
click at [878, 418] on p "[PERSON_NAME]" at bounding box center [913, 417] width 91 height 16
copy p "[PERSON_NAME]"
click at [878, 418] on p "[PERSON_NAME]" at bounding box center [913, 417] width 91 height 16
click at [899, 449] on p "1 Suva St, Point Cook VIC 3030," at bounding box center [954, 457] width 173 height 32
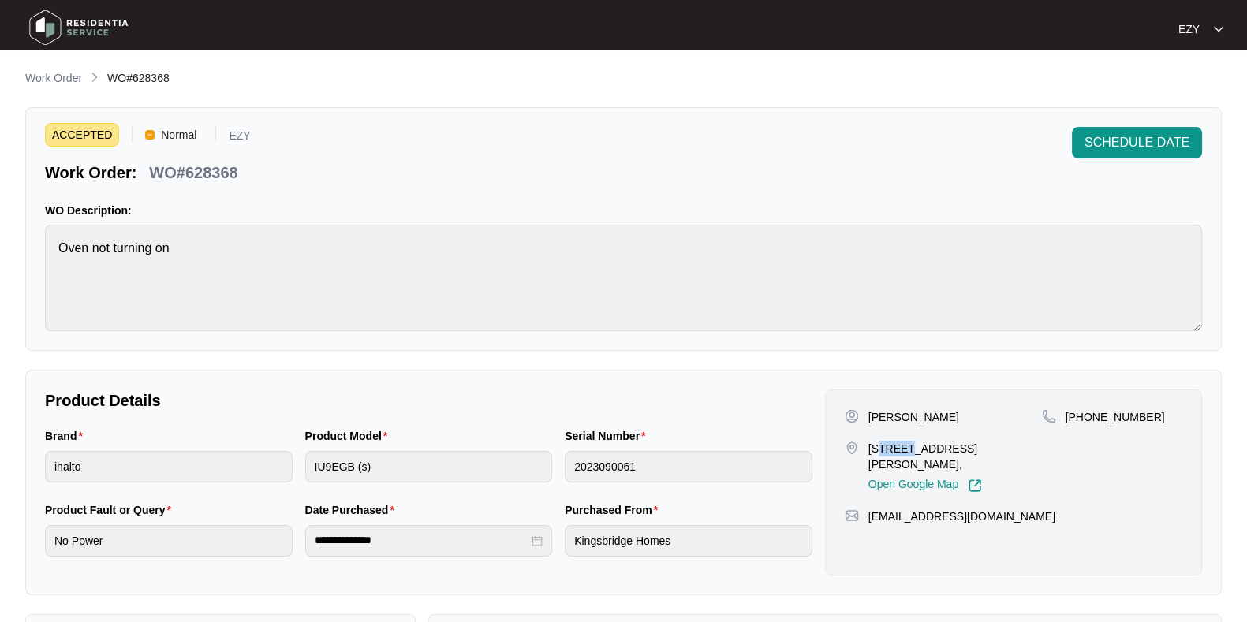
drag, startPoint x: 899, startPoint y: 448, endPoint x: 881, endPoint y: 446, distance: 18.3
click at [881, 446] on p "1 Suva St, Point Cook VIC 3030," at bounding box center [954, 457] width 173 height 32
copy p "1 Suva St, Point Cook VIC 3030,"
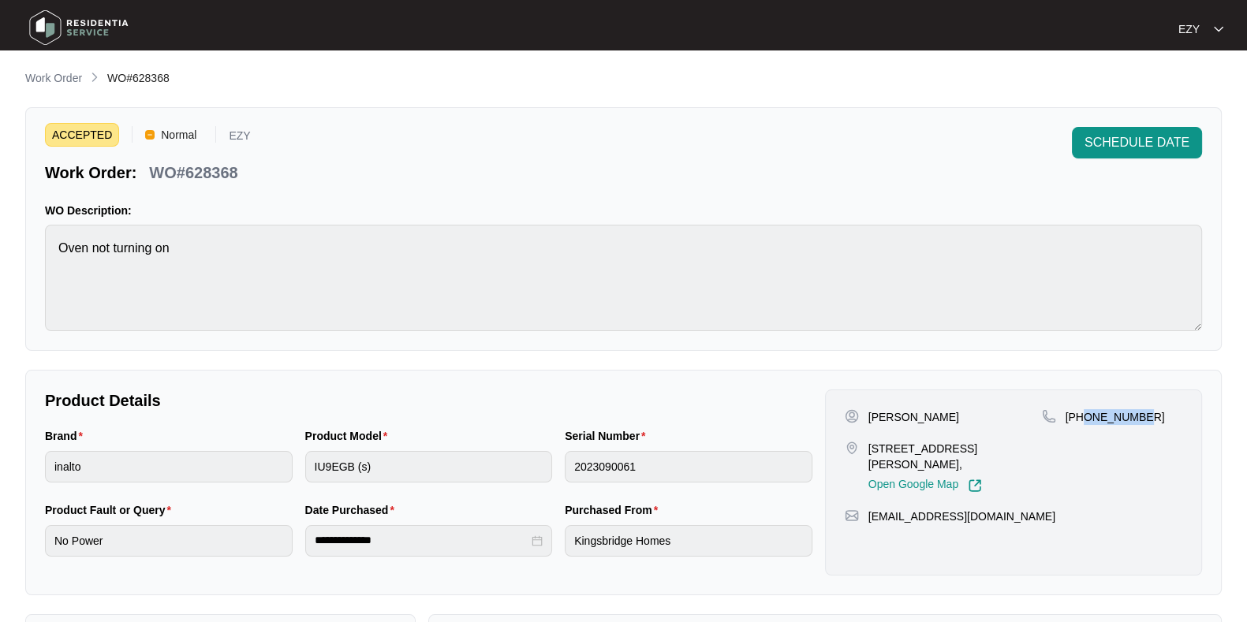
drag, startPoint x: 1155, startPoint y: 415, endPoint x: 1086, endPoint y: 415, distance: 69.4
click at [1086, 415] on div "+61430300576" at bounding box center [1112, 417] width 140 height 16
copy p "430300576"
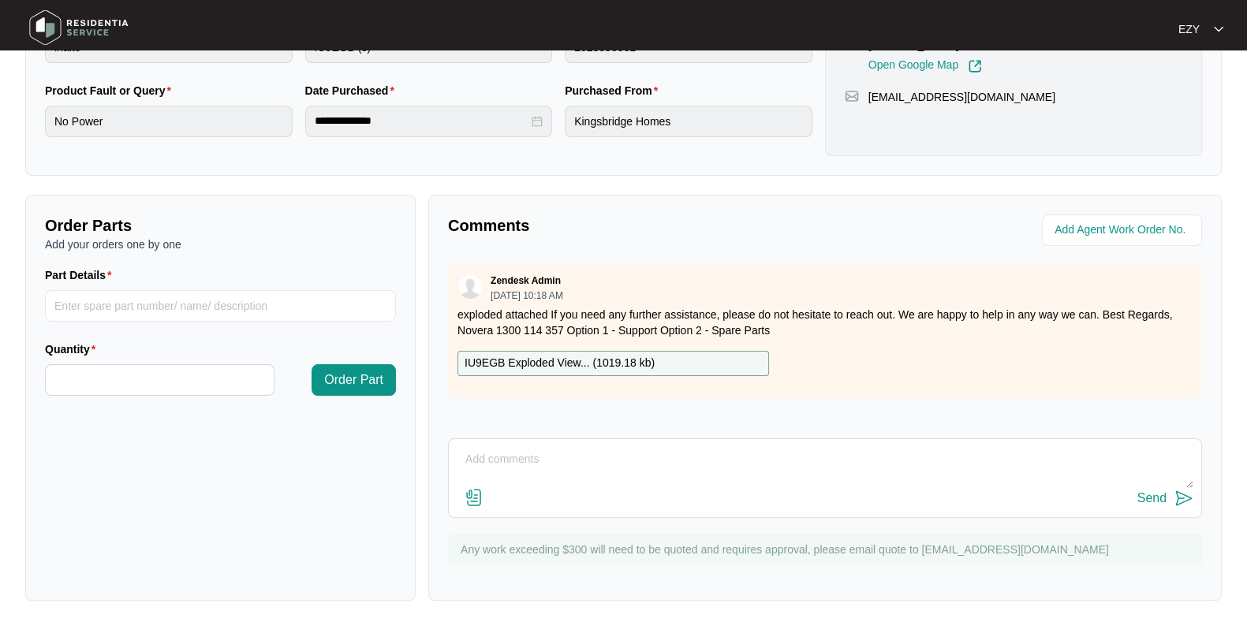
scroll to position [422, 0]
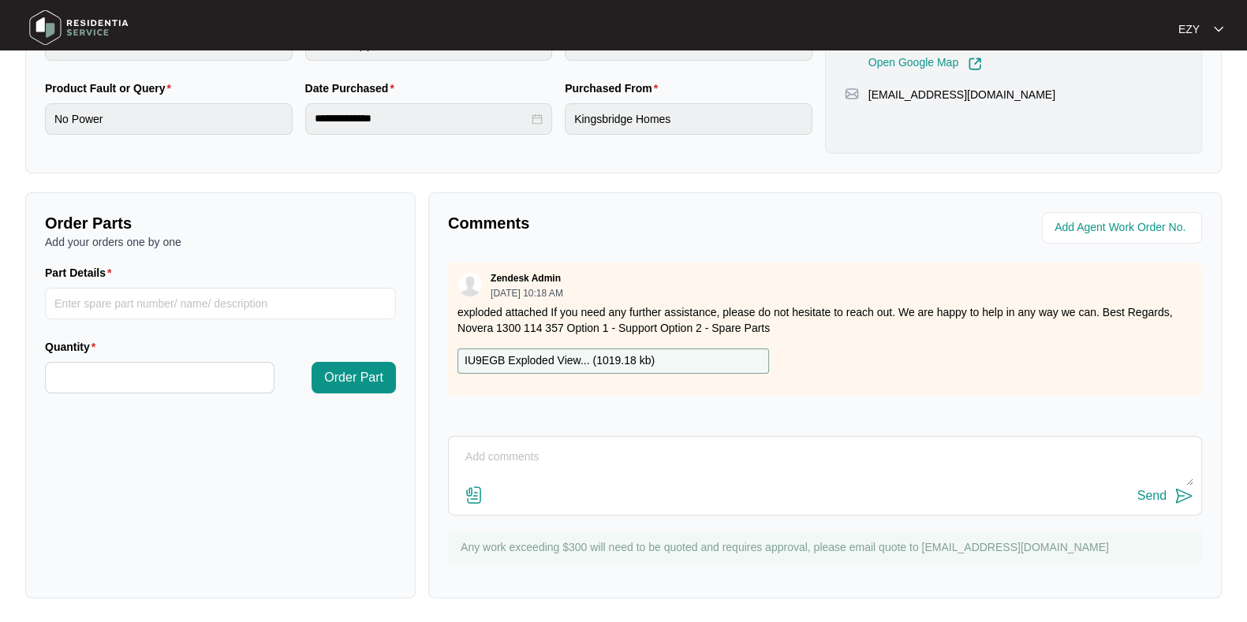
click at [551, 362] on p "IU9EGB Exploded View... ( 1019.18 kb )" at bounding box center [559, 360] width 190 height 17
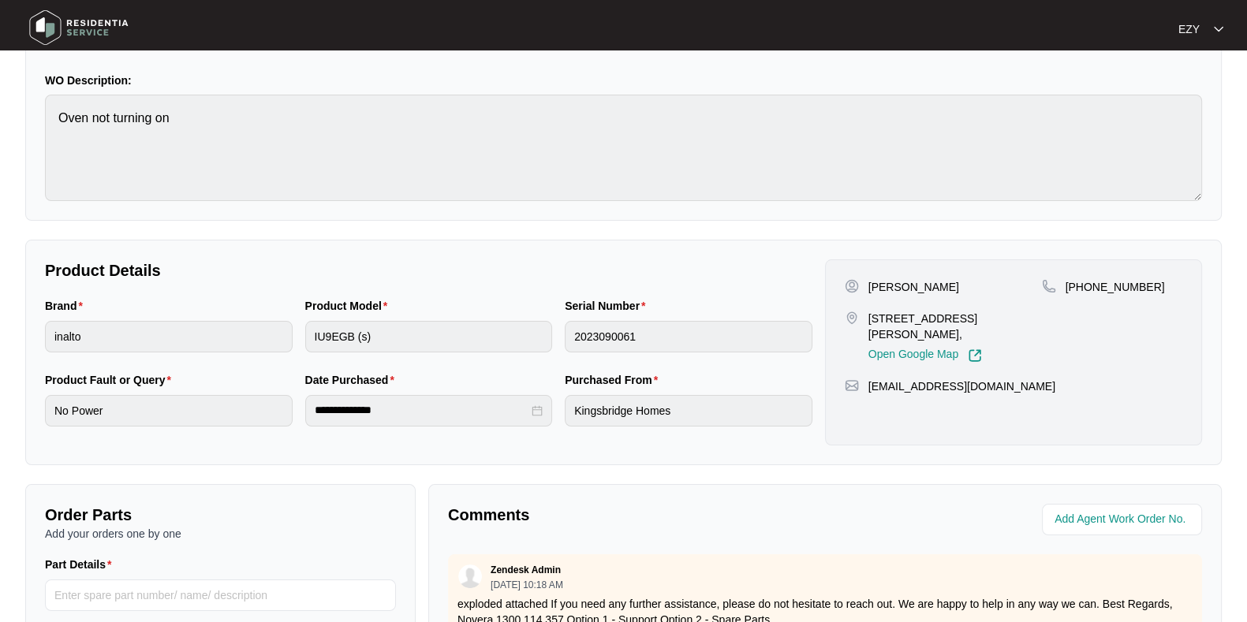
scroll to position [0, 0]
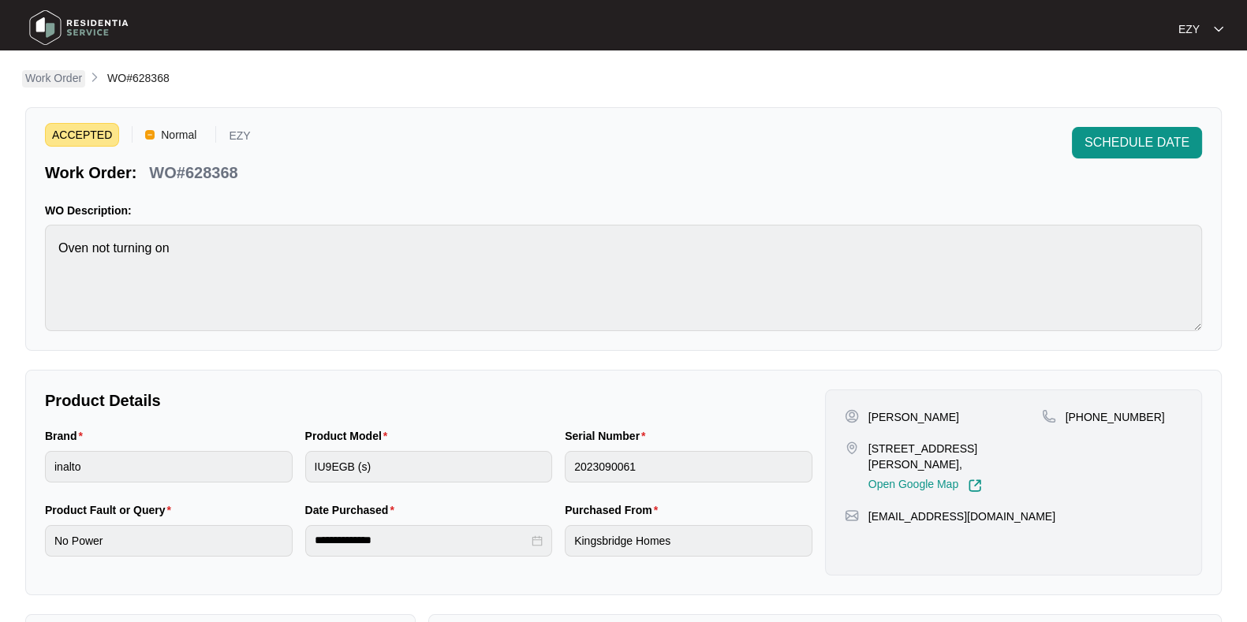
click at [66, 80] on p "Work Order" at bounding box center [53, 78] width 57 height 16
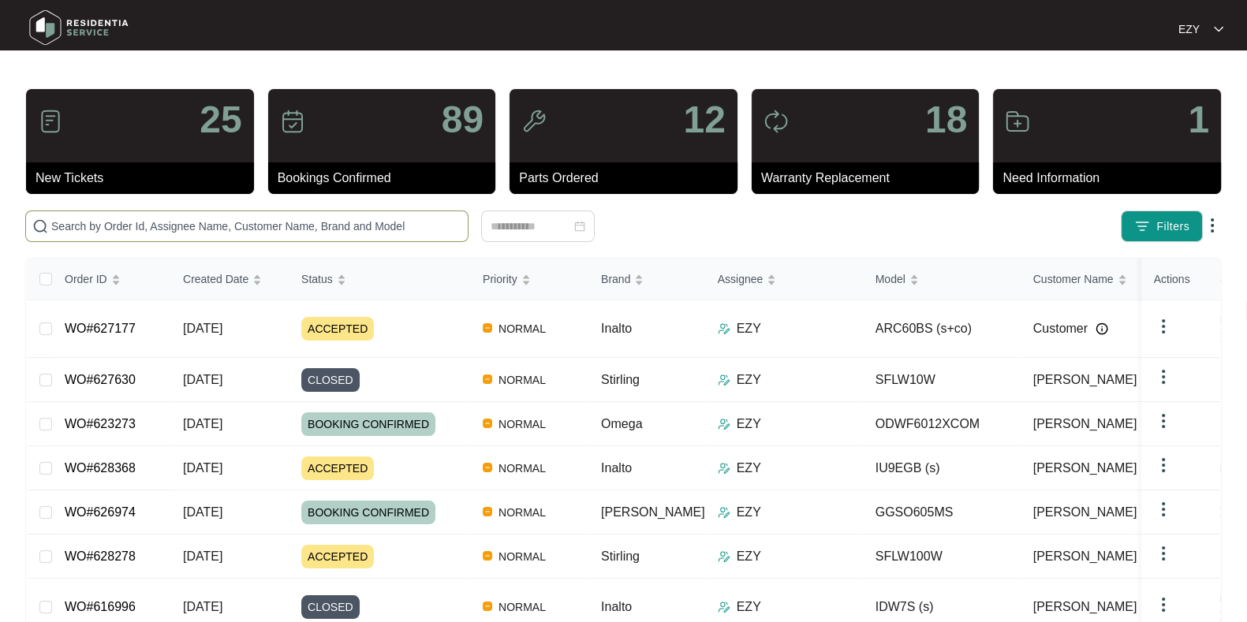
click at [245, 211] on span at bounding box center [246, 227] width 443 height 32
click at [256, 243] on div "25 New Tickets 89 Bookings Confirmed 12 Parts Ordered 18 Warranty Replacement 1…" at bounding box center [623, 460] width 1196 height 745
click at [248, 234] on input "text" at bounding box center [256, 226] width 410 height 17
paste input "627177"
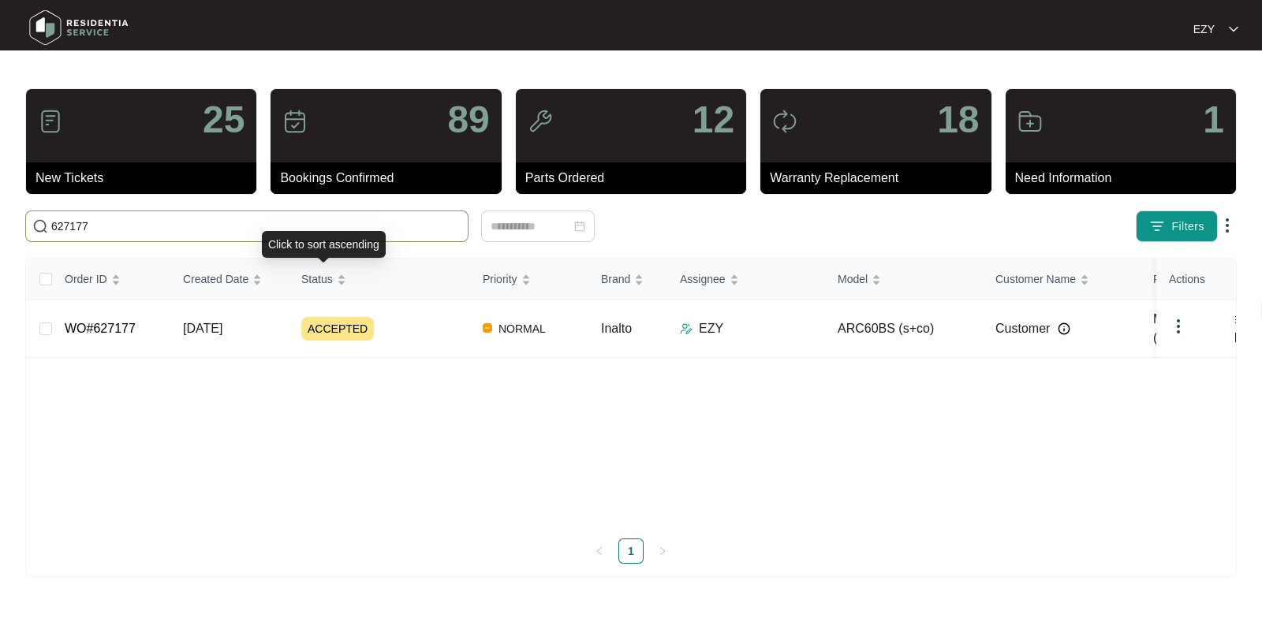
type input "627177"
click at [418, 317] on div "ACCEPTED" at bounding box center [385, 329] width 169 height 24
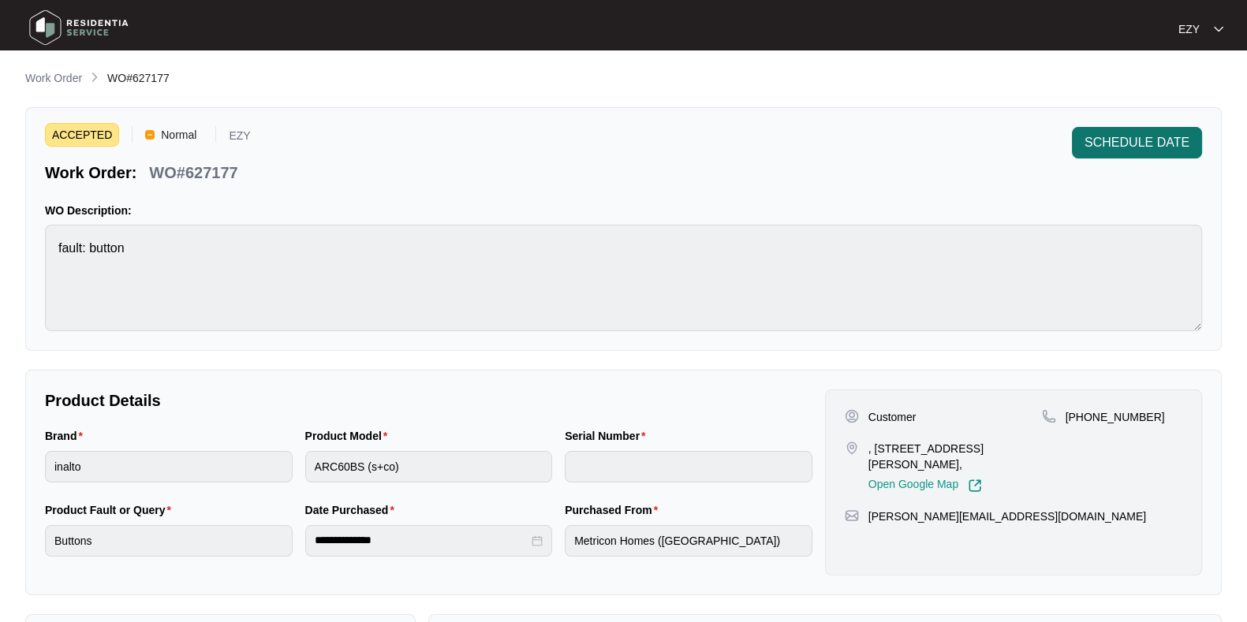
click at [1179, 157] on button "SCHEDULE DATE" at bounding box center [1137, 143] width 130 height 32
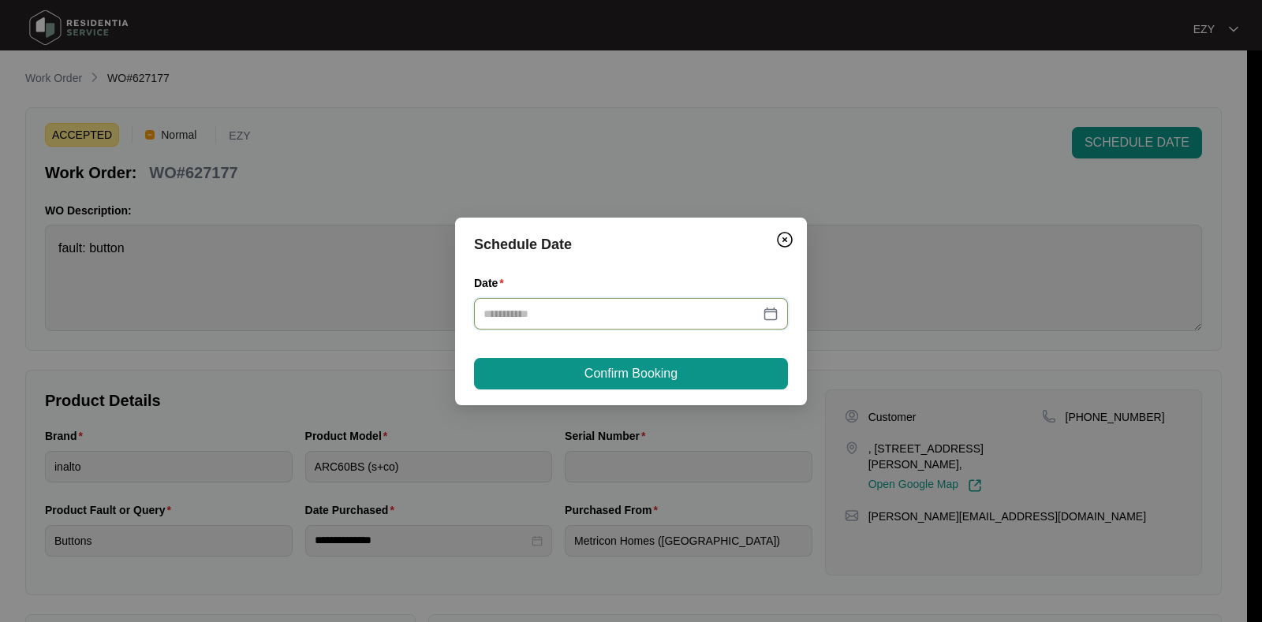
click at [564, 305] on input "Date" at bounding box center [621, 313] width 276 height 17
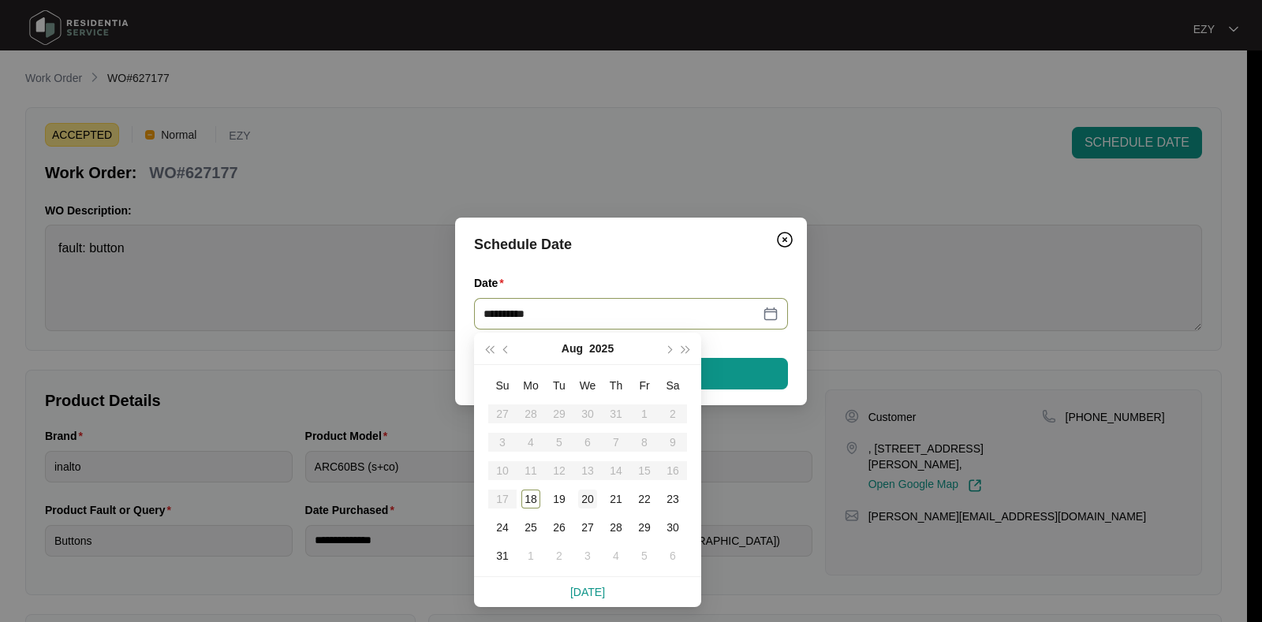
type input "**********"
click at [586, 503] on div "20" at bounding box center [587, 499] width 19 height 19
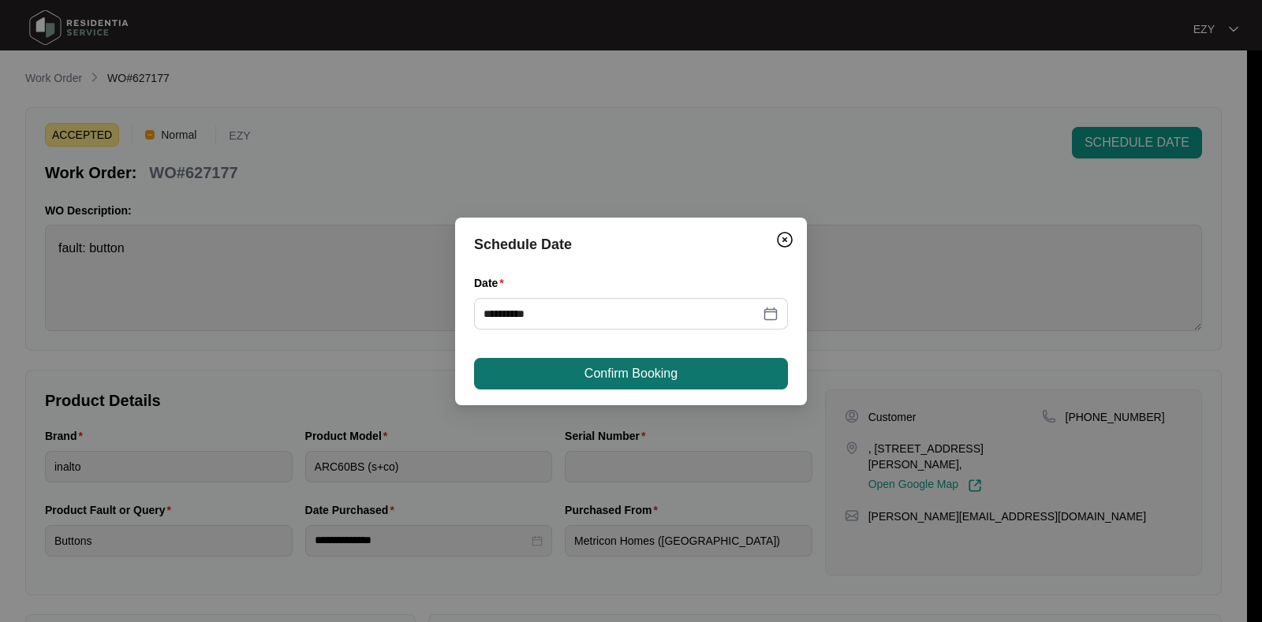
click at [573, 376] on button "Confirm Booking" at bounding box center [631, 374] width 314 height 32
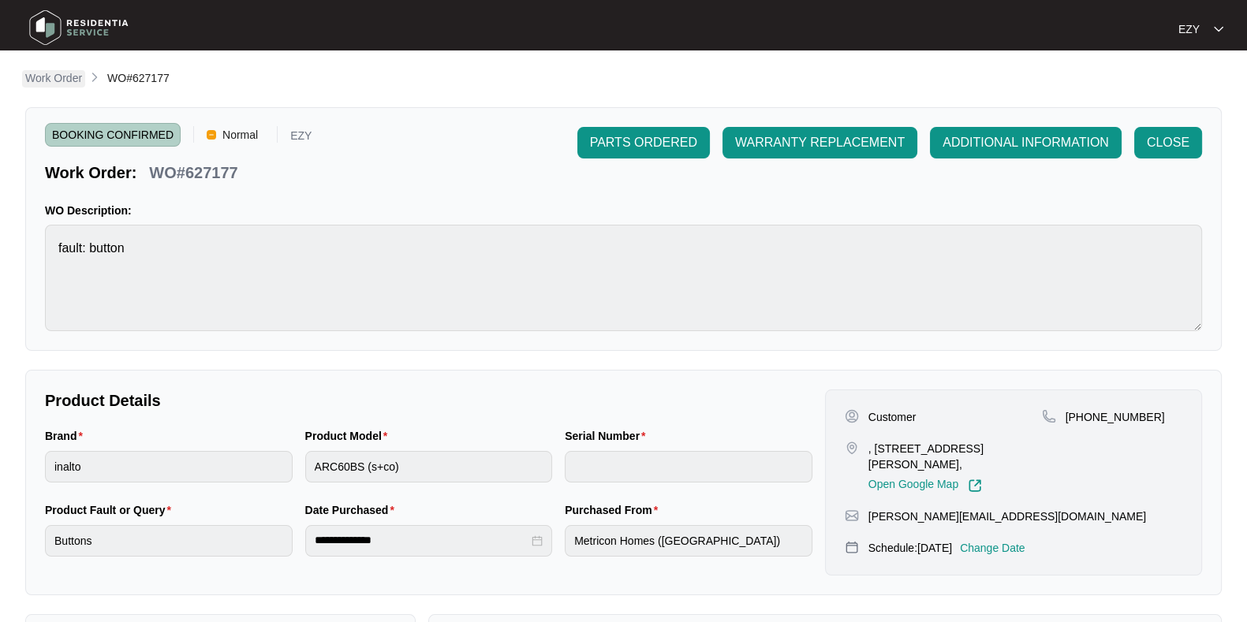
click at [47, 84] on p "Work Order" at bounding box center [53, 78] width 57 height 16
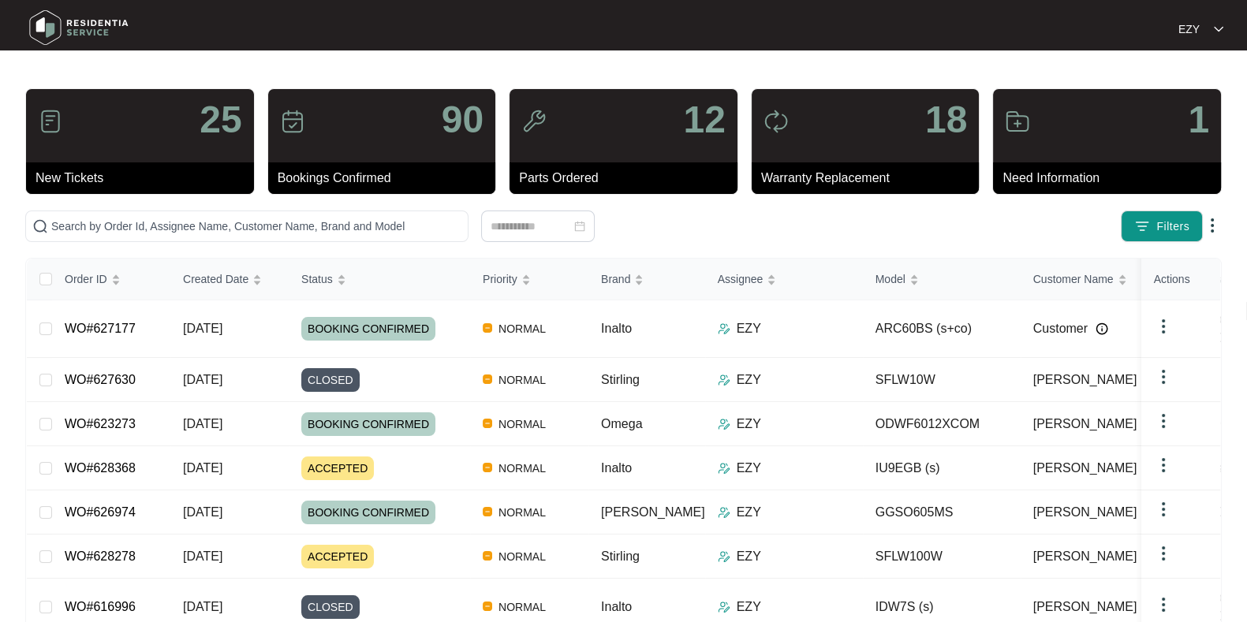
click at [284, 252] on div "25 New Tickets 90 Bookings Confirmed 12 Parts Ordered 18 Warranty Replacement 1…" at bounding box center [623, 460] width 1196 height 745
click at [271, 234] on input "text" at bounding box center [256, 226] width 410 height 17
paste input "Your request (627630) has been updated. To add additional comments, reply to th…"
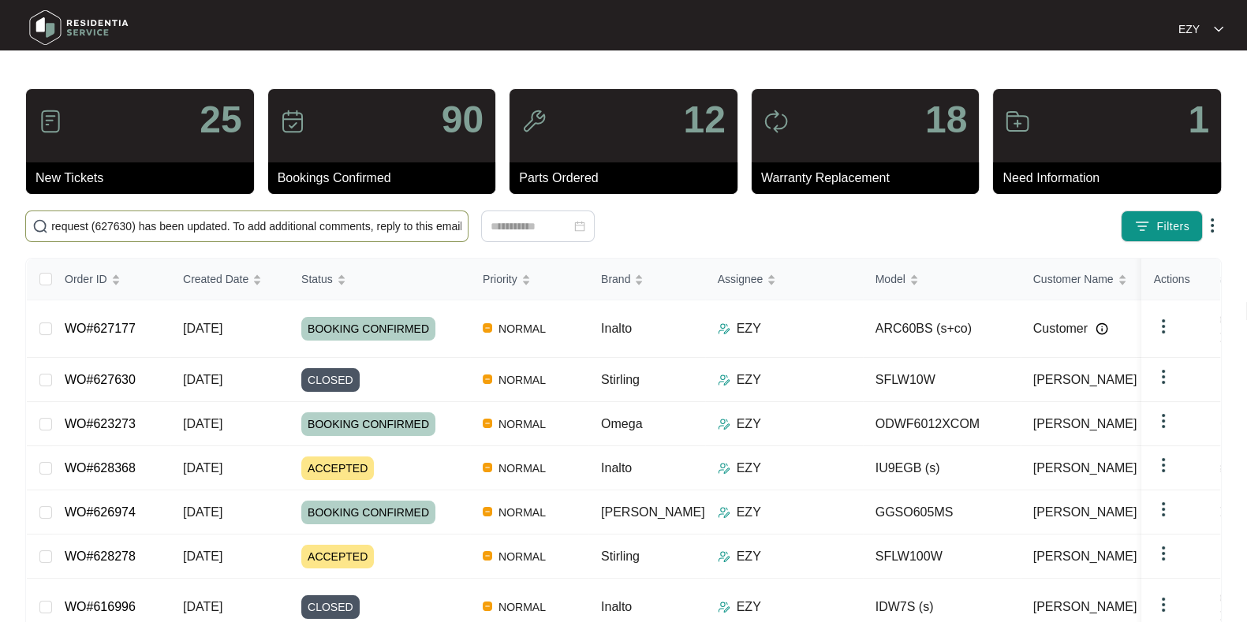
type input "Your request (627630) has been updated. To add additional comments, reply to th…"
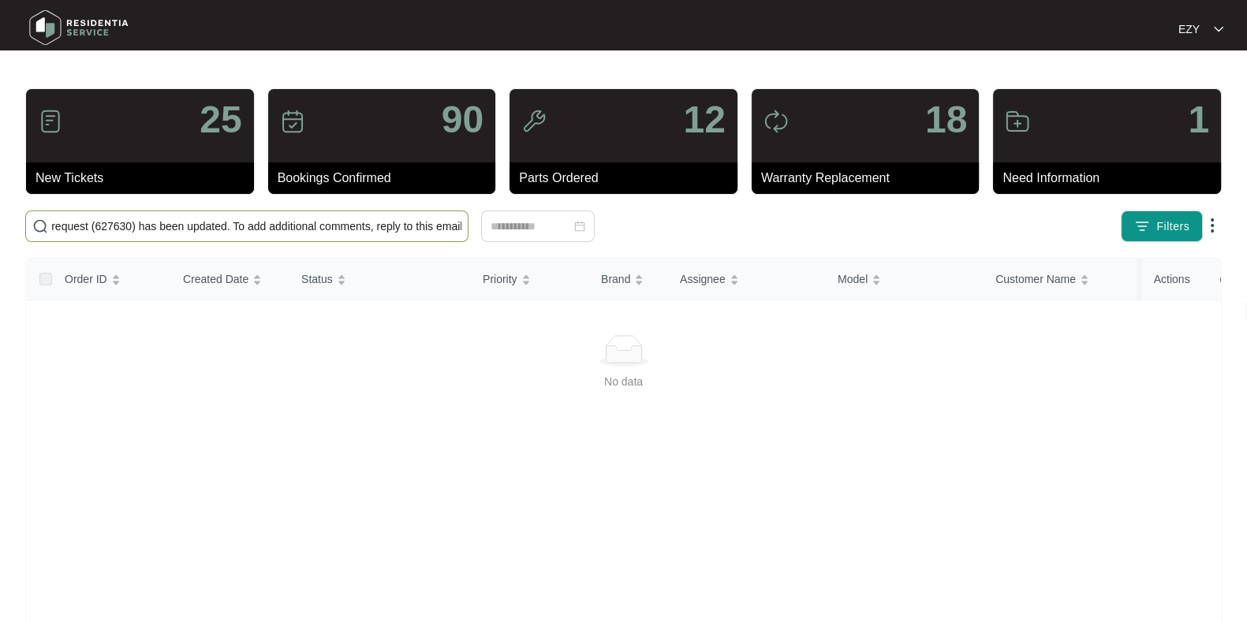
click at [271, 234] on input "Your request (627630) has been updated. To add additional comments, reply to th…" at bounding box center [256, 226] width 410 height 17
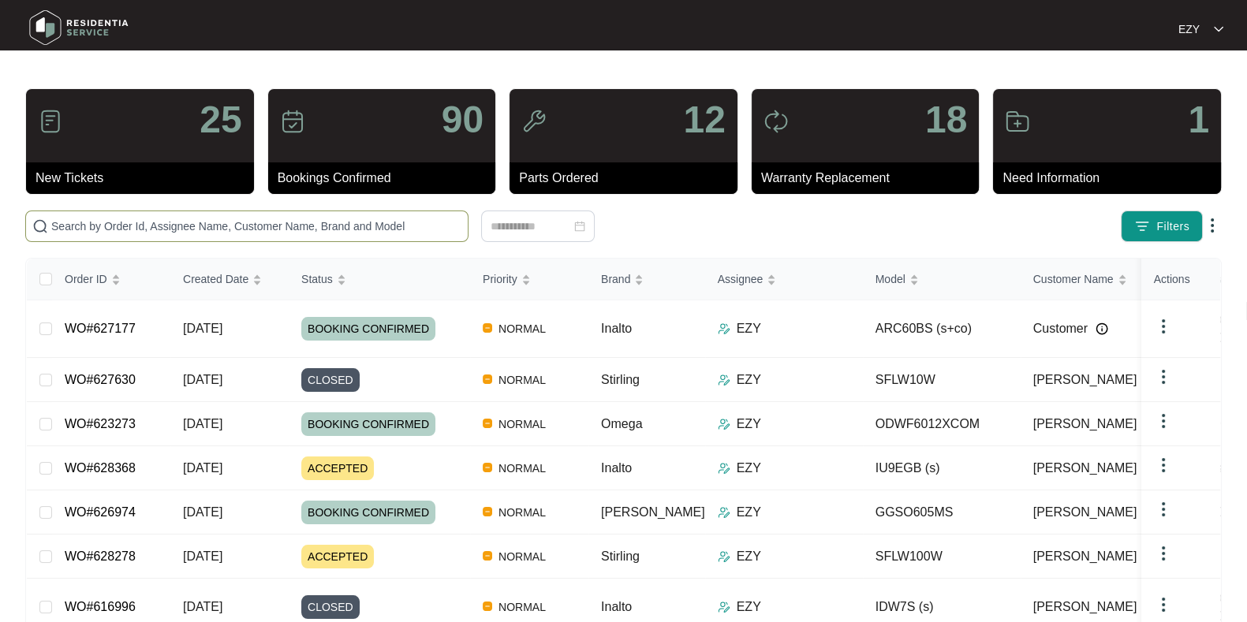
click at [263, 227] on input "text" at bounding box center [256, 226] width 410 height 17
paste input "627630"
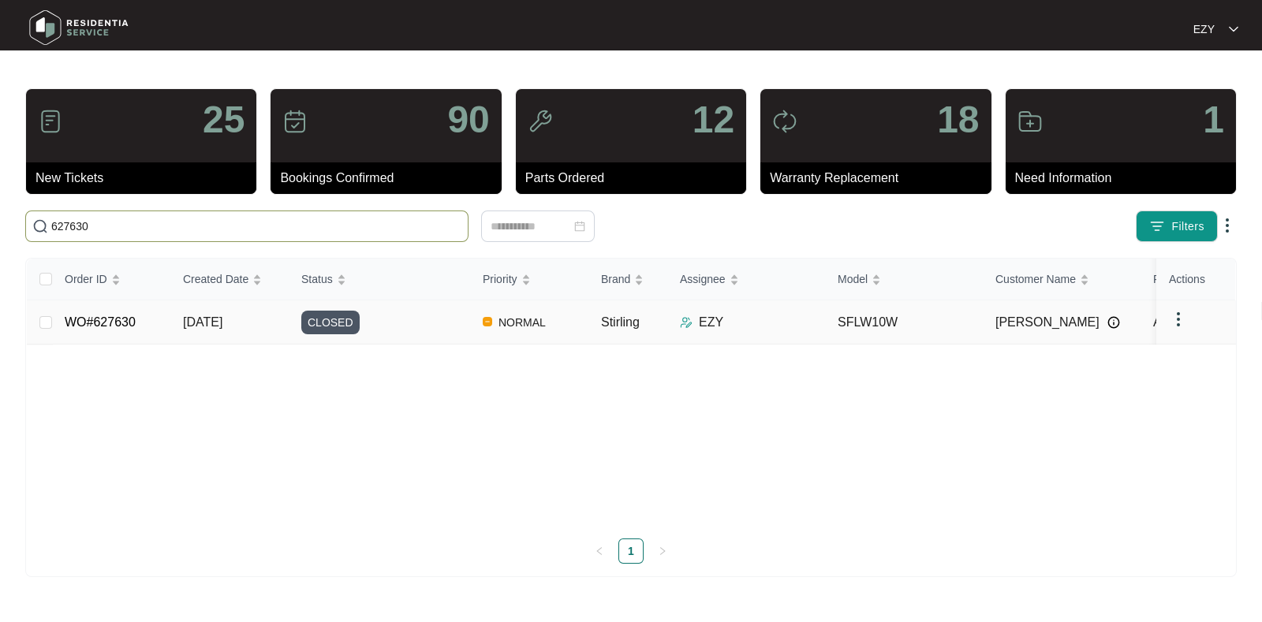
type input "627630"
click at [155, 322] on td "WO#627630" at bounding box center [111, 322] width 118 height 44
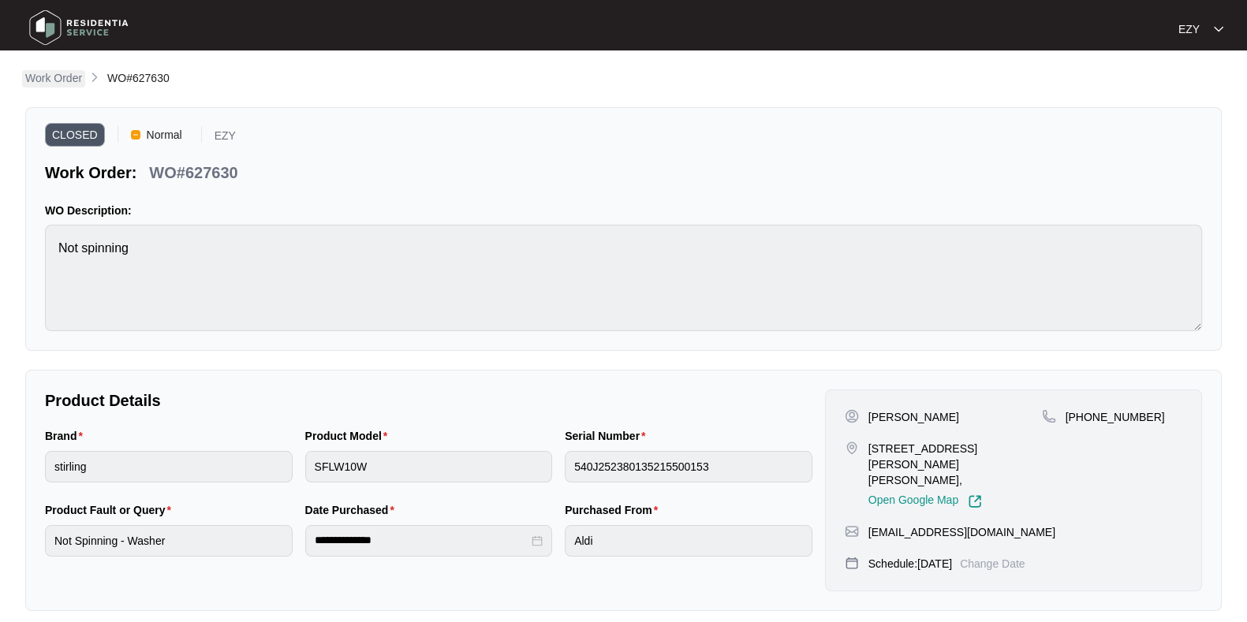
click at [46, 78] on p "Work Order" at bounding box center [53, 78] width 57 height 16
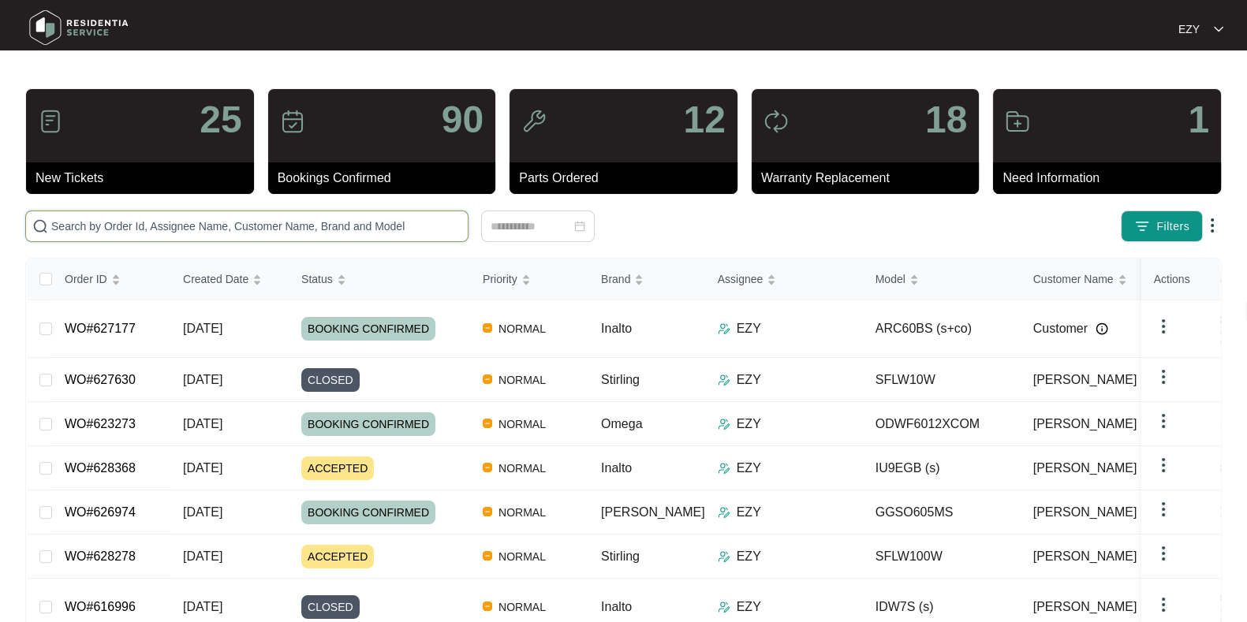
click at [359, 230] on input "text" at bounding box center [256, 226] width 410 height 17
paste input "622626"
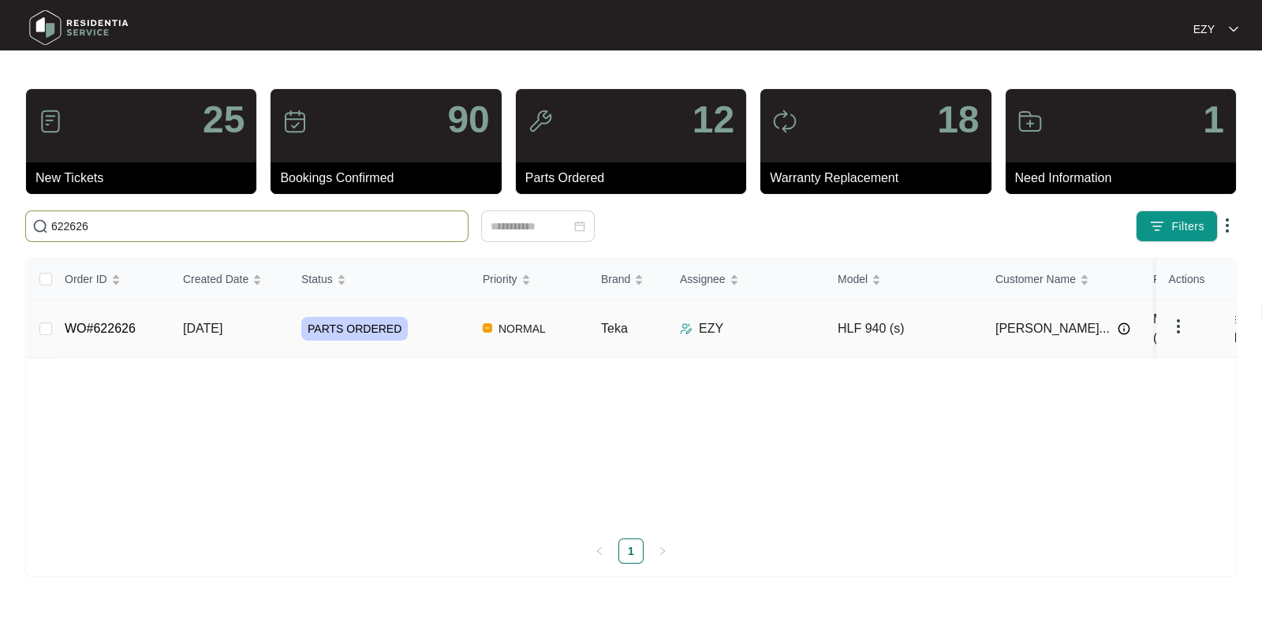
type input "622626"
click at [446, 306] on td "PARTS ORDERED" at bounding box center [379, 329] width 181 height 58
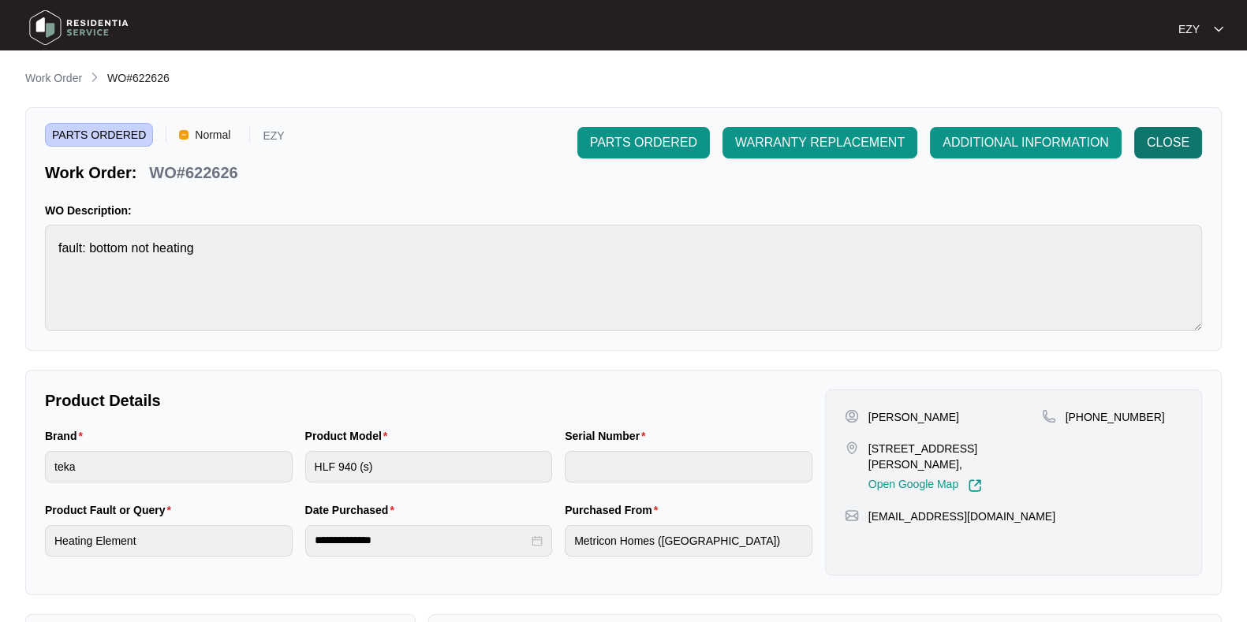
click at [1155, 133] on span "CLOSE" at bounding box center [1168, 142] width 43 height 19
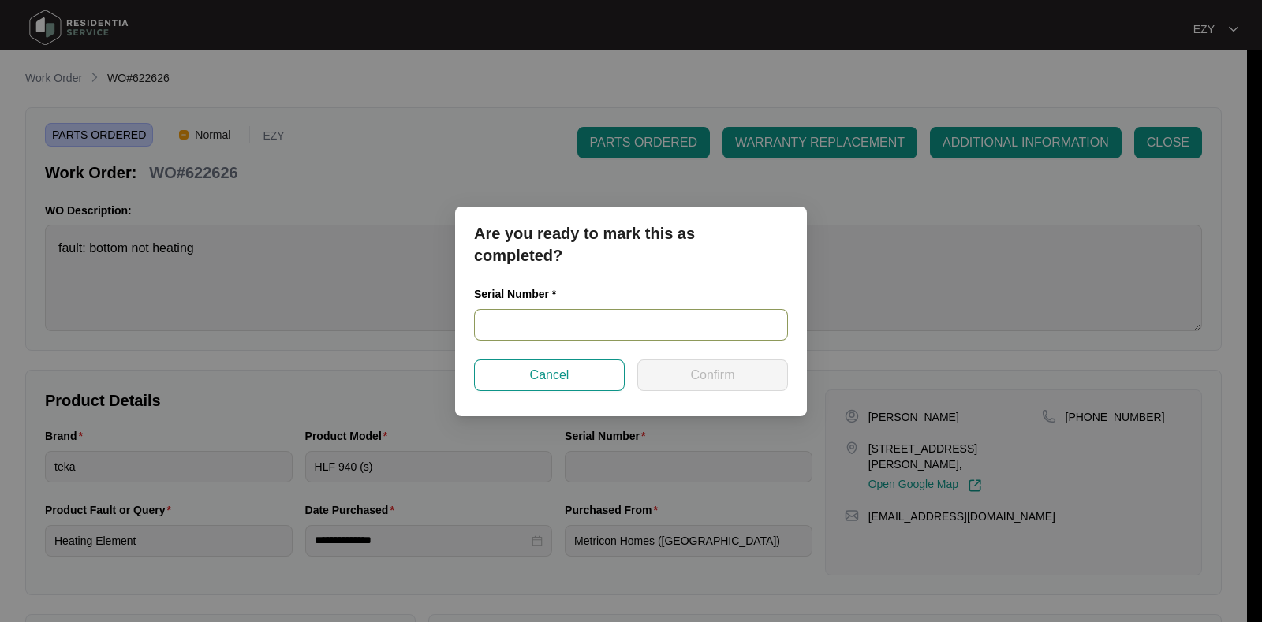
click at [584, 324] on input "text" at bounding box center [631, 325] width 314 height 32
paste input "TZ212405533"
type input "TZ212405533"
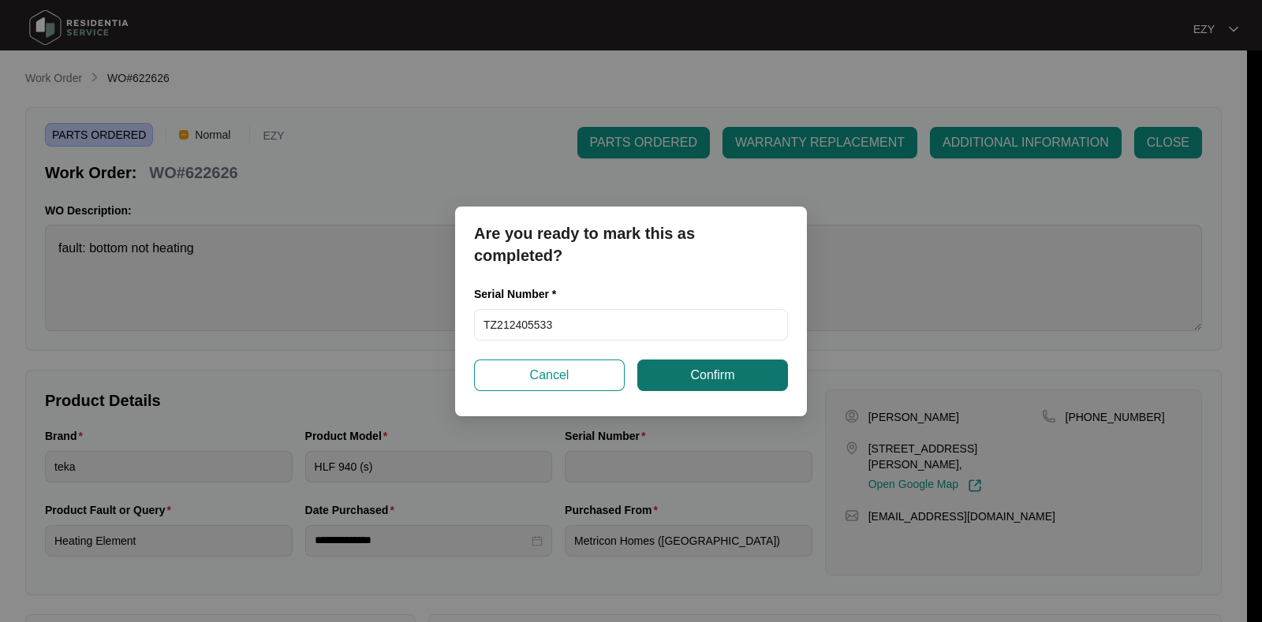
click at [710, 377] on span "Confirm" at bounding box center [712, 375] width 44 height 19
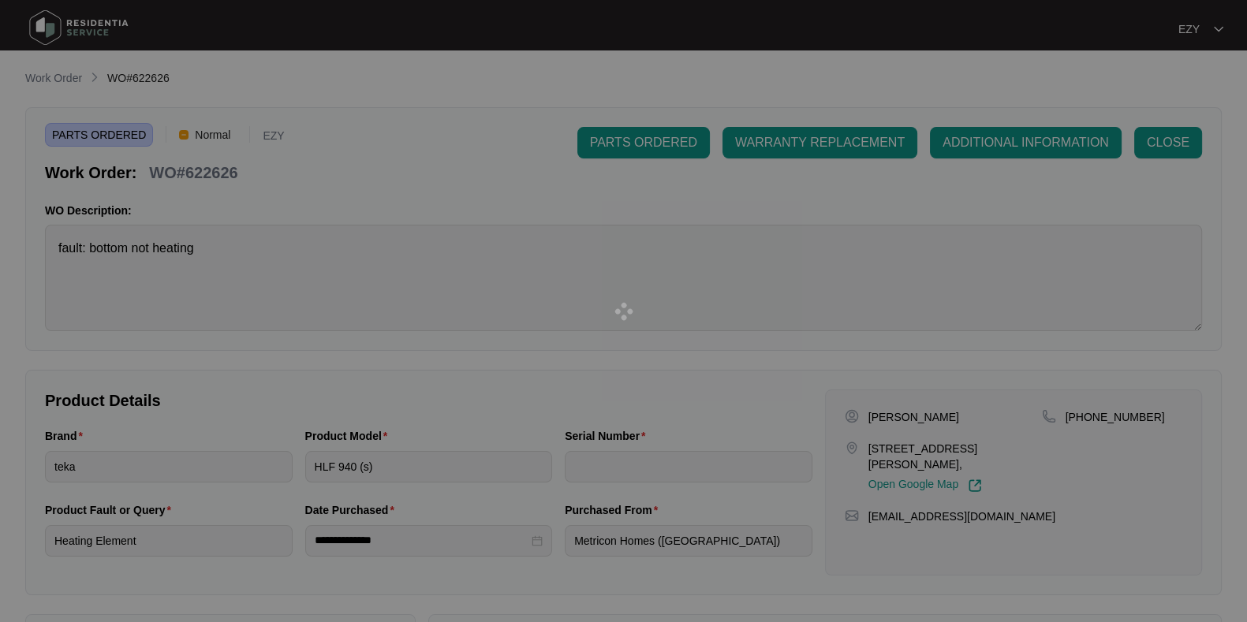
type input "TZ212405533"
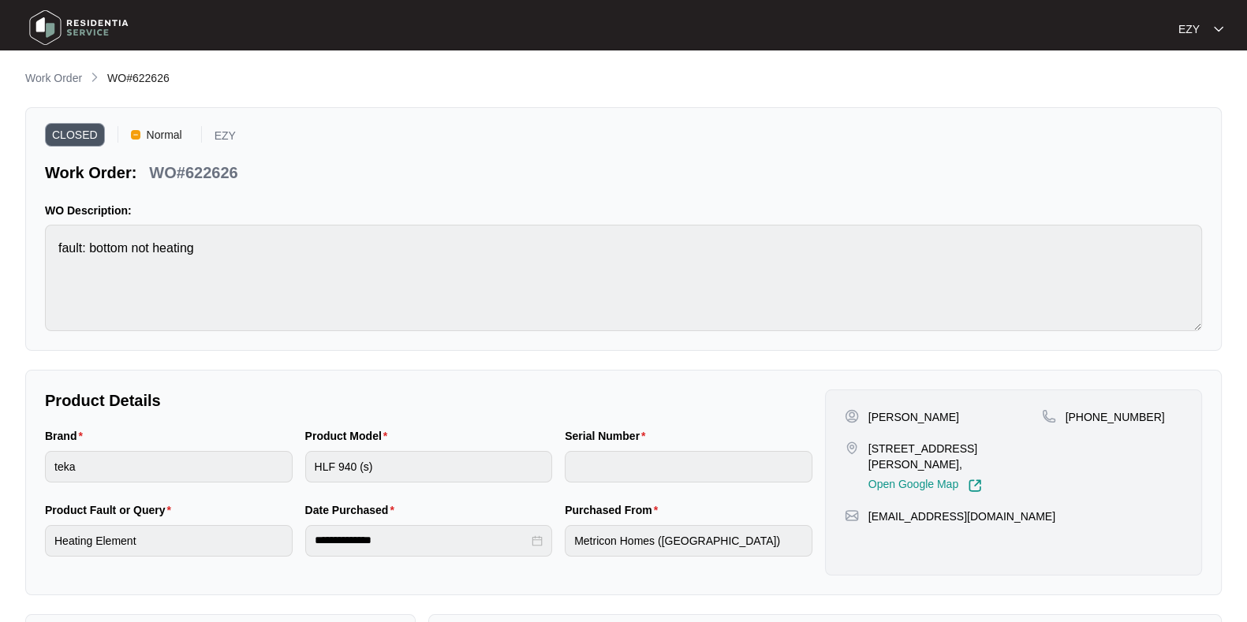
type input "TZ212405533"
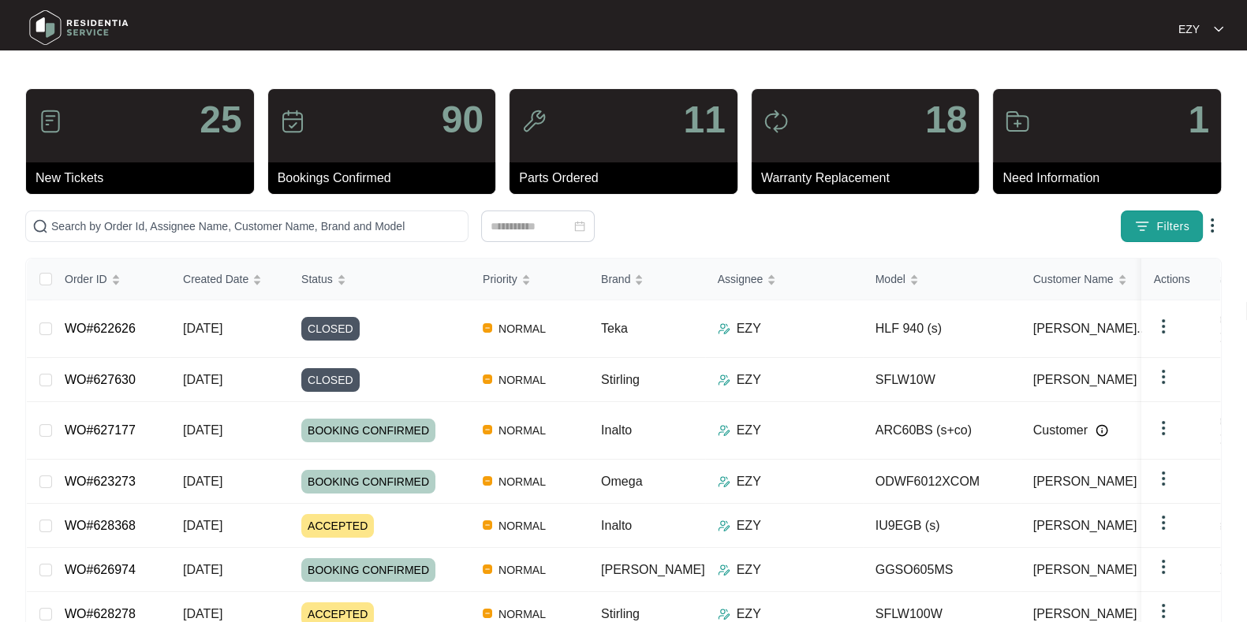
click at [1156, 231] on span "Filters" at bounding box center [1172, 226] width 33 height 17
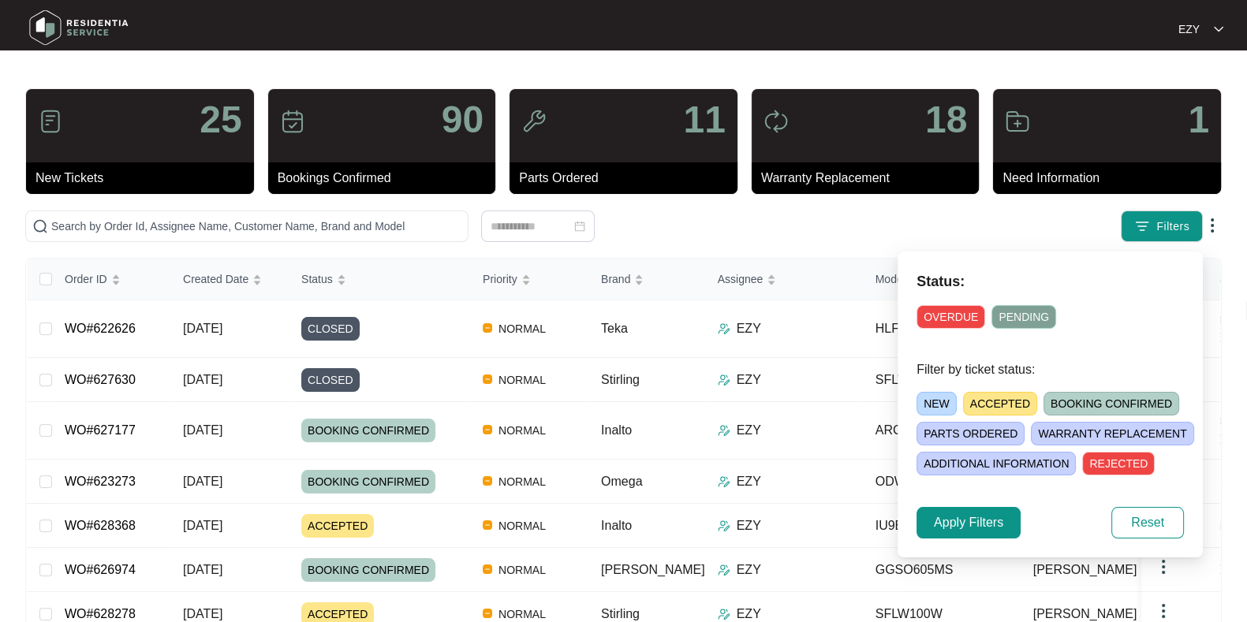
click at [938, 405] on span "NEW" at bounding box center [936, 404] width 40 height 24
click at [971, 514] on span "Apply Filters" at bounding box center [968, 522] width 69 height 19
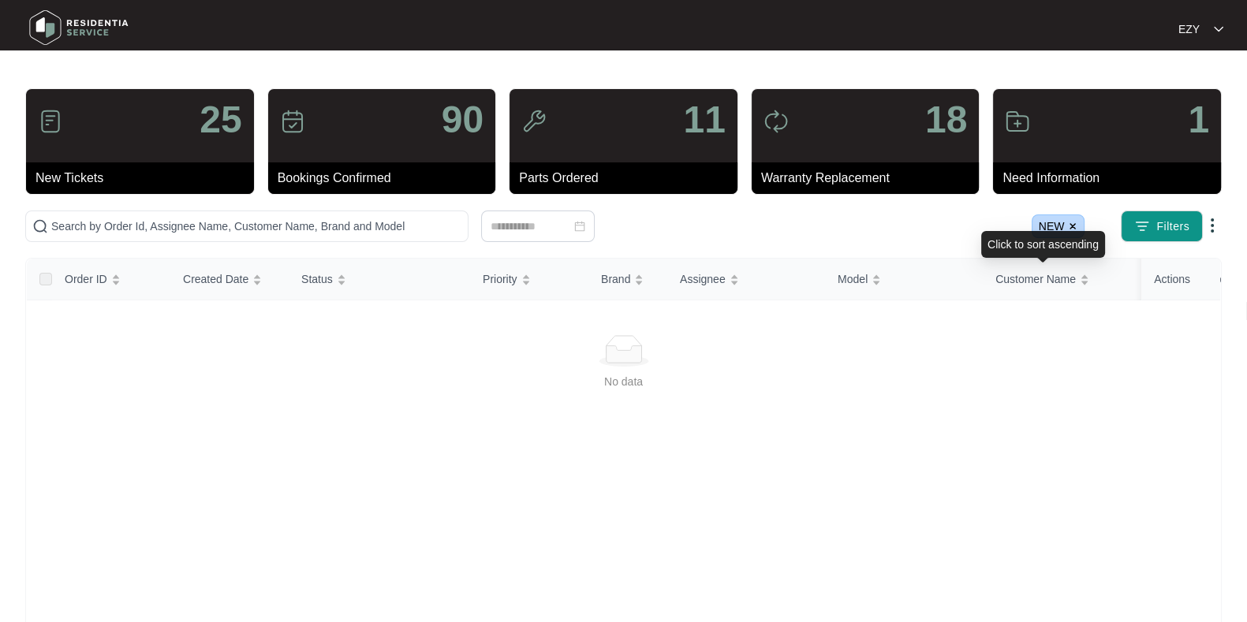
click at [1075, 233] on div "Click to sort ascending" at bounding box center [1043, 244] width 124 height 27
click at [1071, 222] on img at bounding box center [1072, 226] width 9 height 9
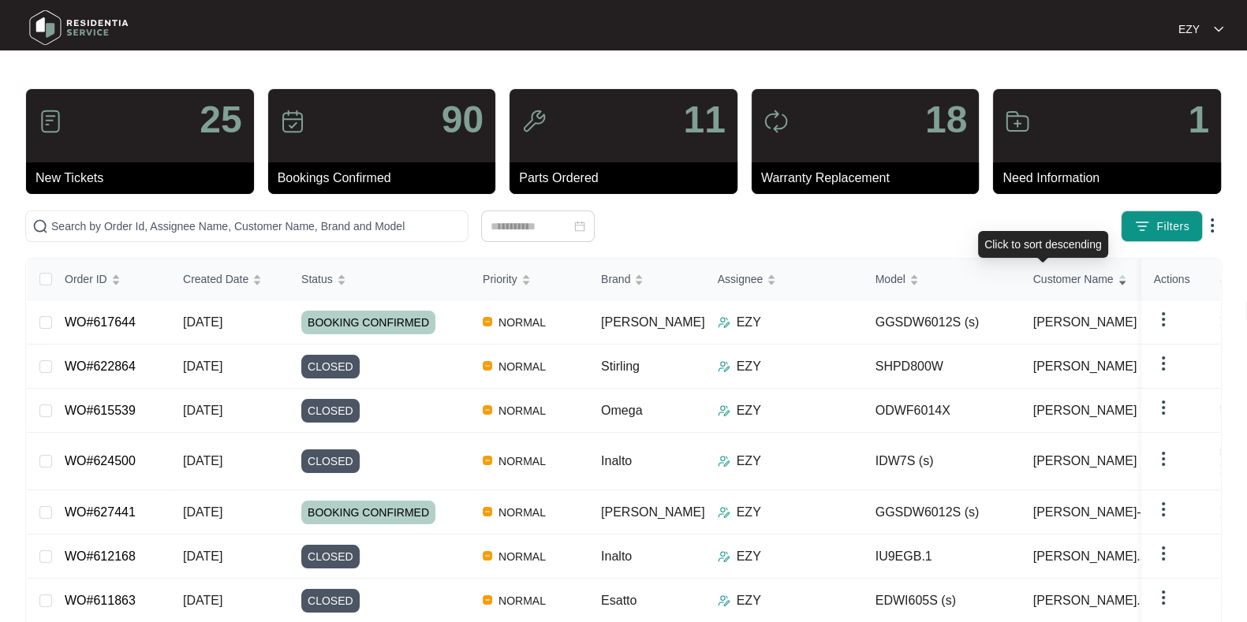
click at [1033, 278] on span "Customer Name" at bounding box center [1073, 278] width 80 height 17
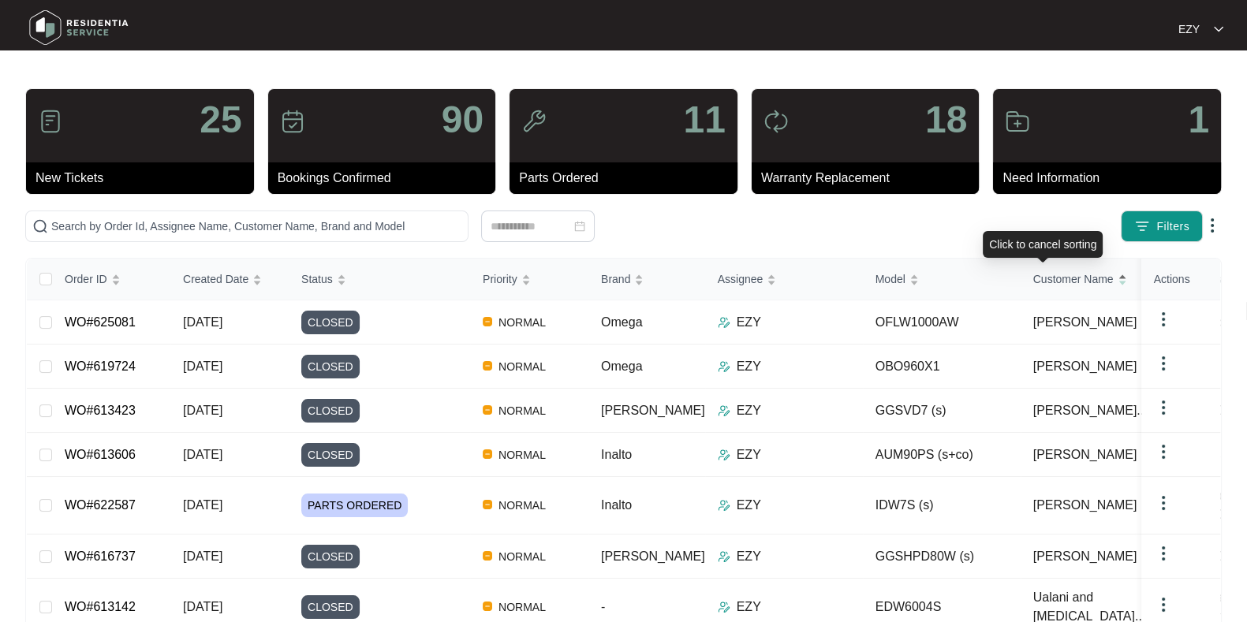
click at [1033, 278] on span "Customer Name" at bounding box center [1073, 278] width 80 height 17
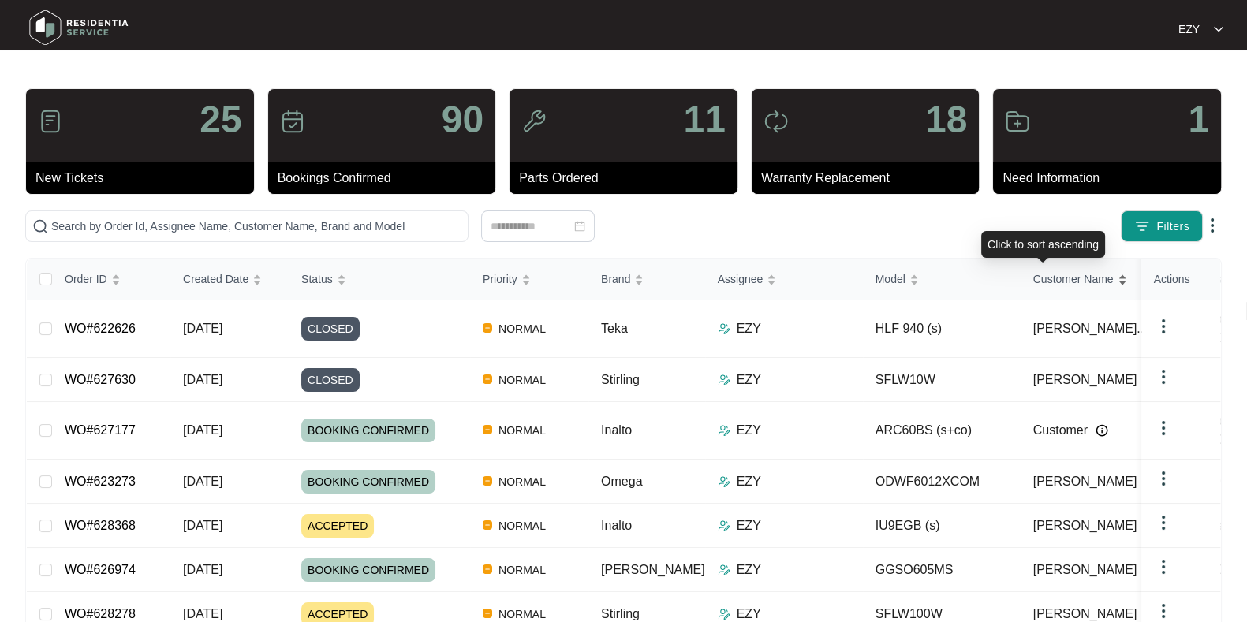
click at [1033, 278] on span "Customer Name" at bounding box center [1073, 278] width 80 height 17
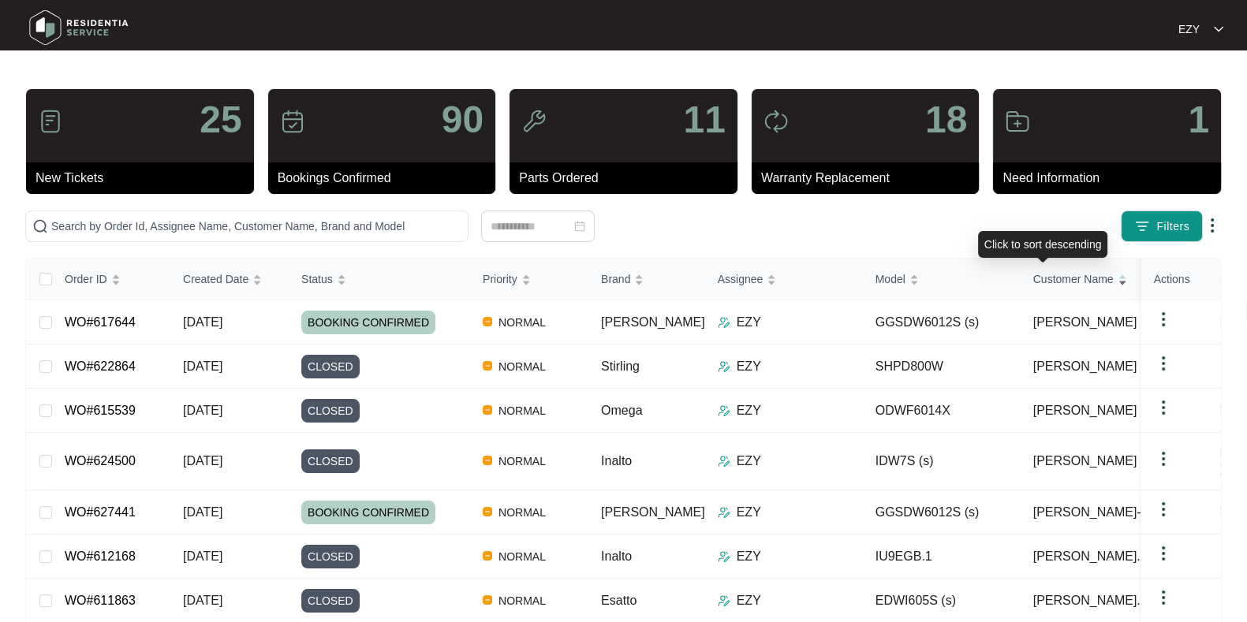
click at [1033, 274] on span "Customer Name" at bounding box center [1073, 278] width 80 height 17
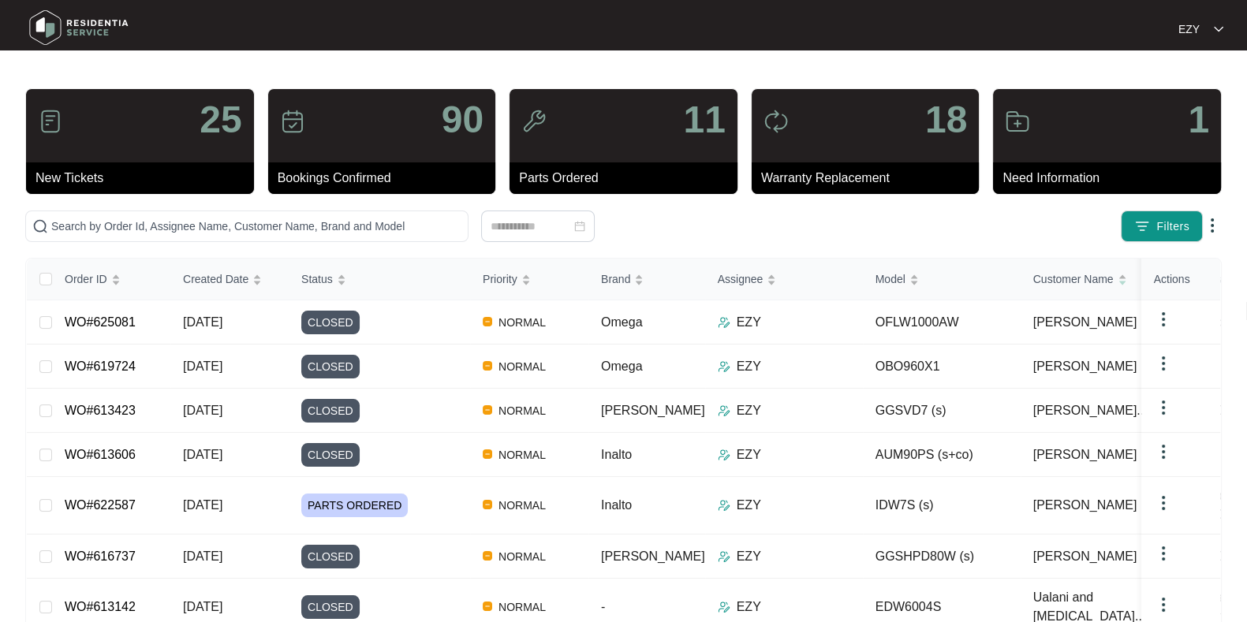
click at [917, 226] on div "Filters" at bounding box center [975, 227] width 491 height 32
click at [178, 239] on span at bounding box center [246, 227] width 443 height 32
paste input "625773"
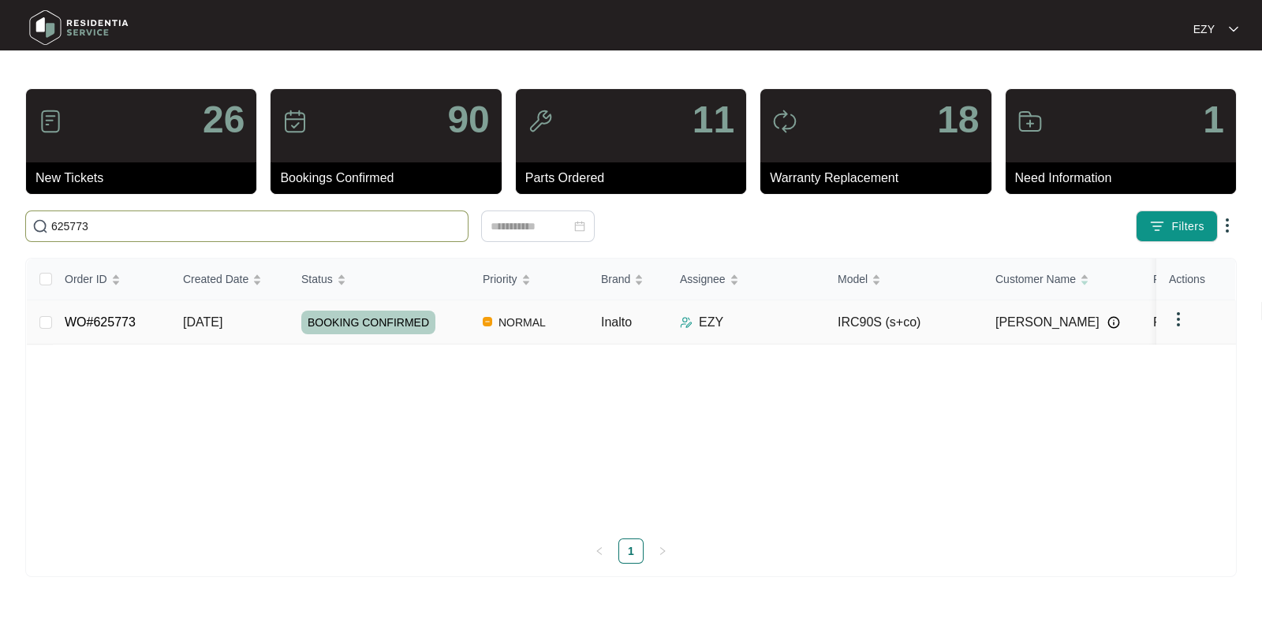
type input "625773"
click at [272, 324] on td "[DATE]" at bounding box center [229, 322] width 118 height 44
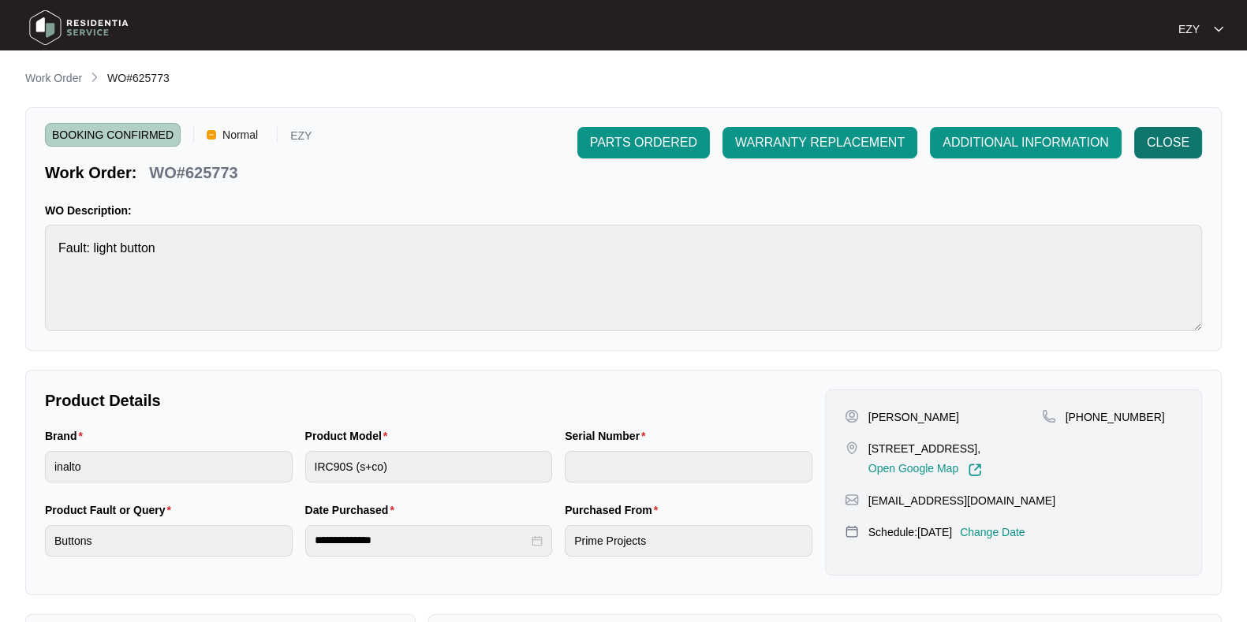
click at [1176, 139] on span "CLOSE" at bounding box center [1168, 142] width 43 height 19
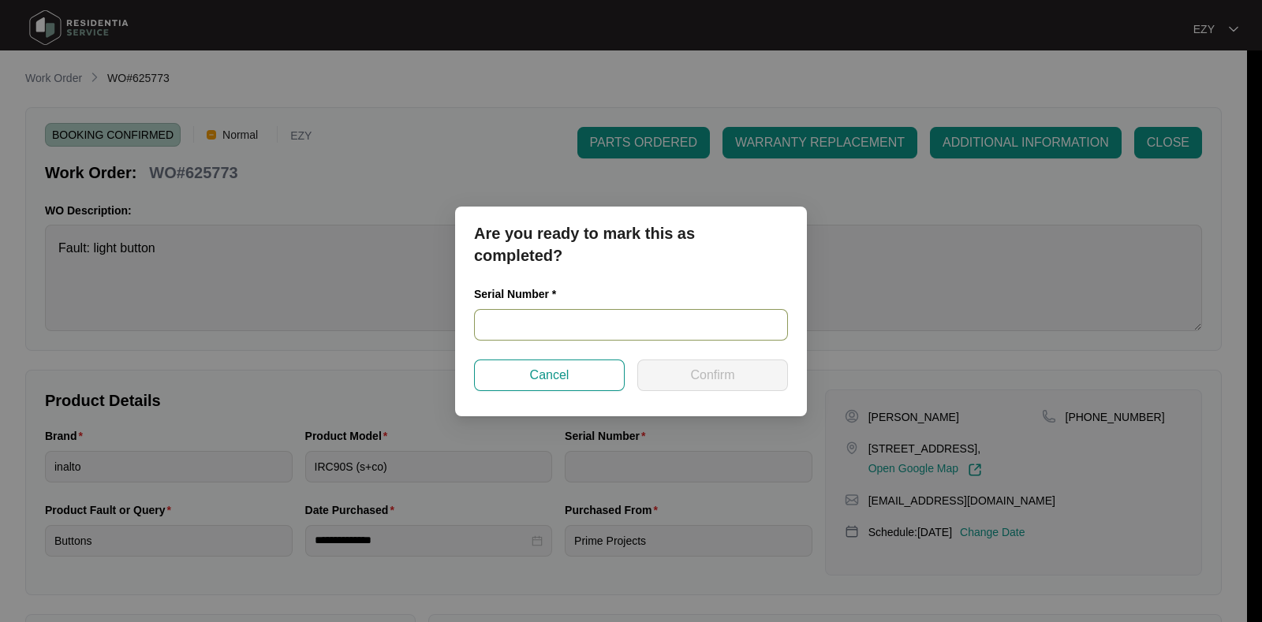
click at [534, 314] on input "text" at bounding box center [631, 325] width 314 height 32
paste input "RR0122002291"
type input "RR0122002291"
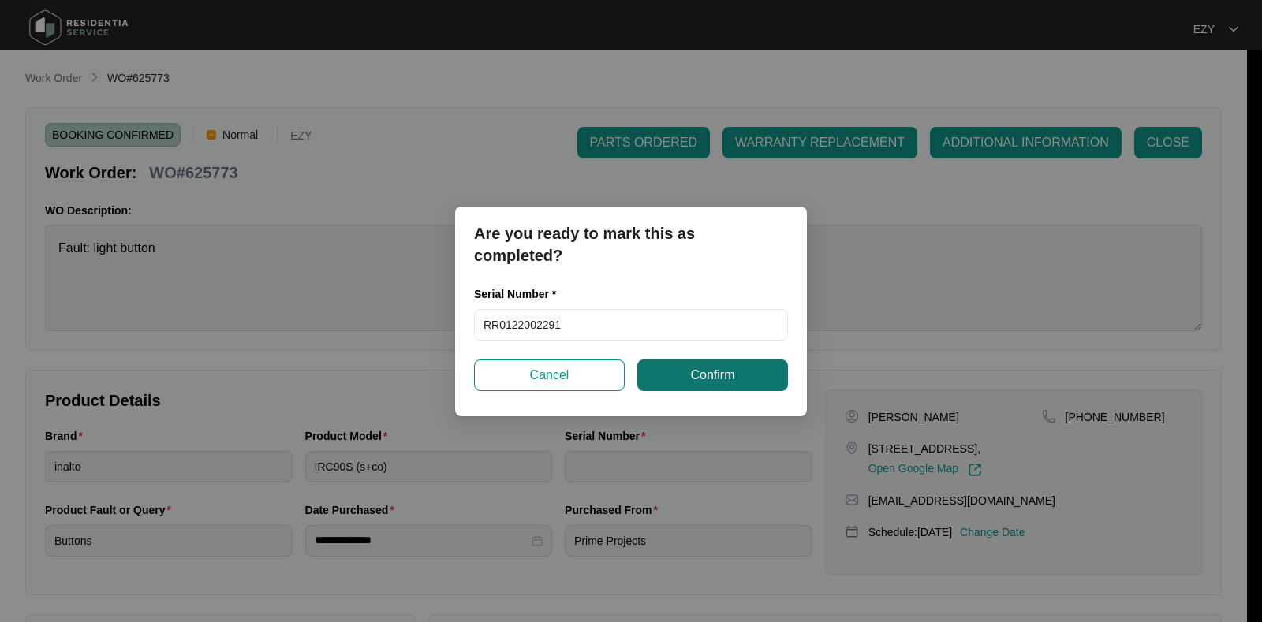
click at [732, 364] on button "Confirm" at bounding box center [712, 376] width 151 height 32
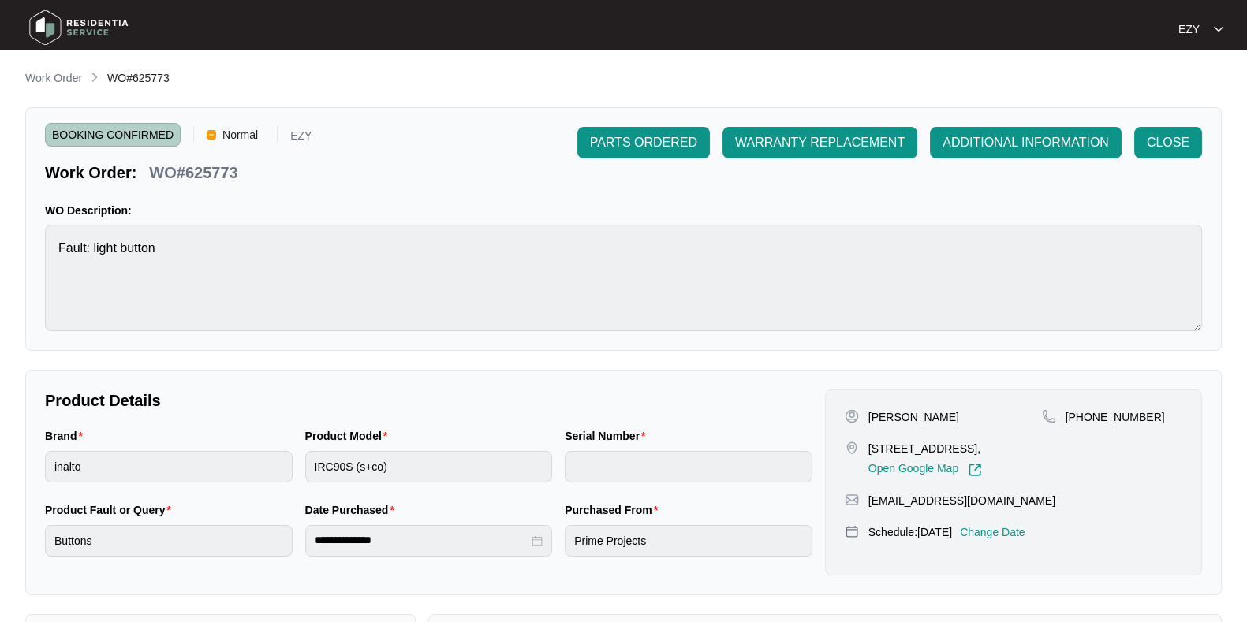
type input "RR0122002291"
